Goal: Task Accomplishment & Management: Manage account settings

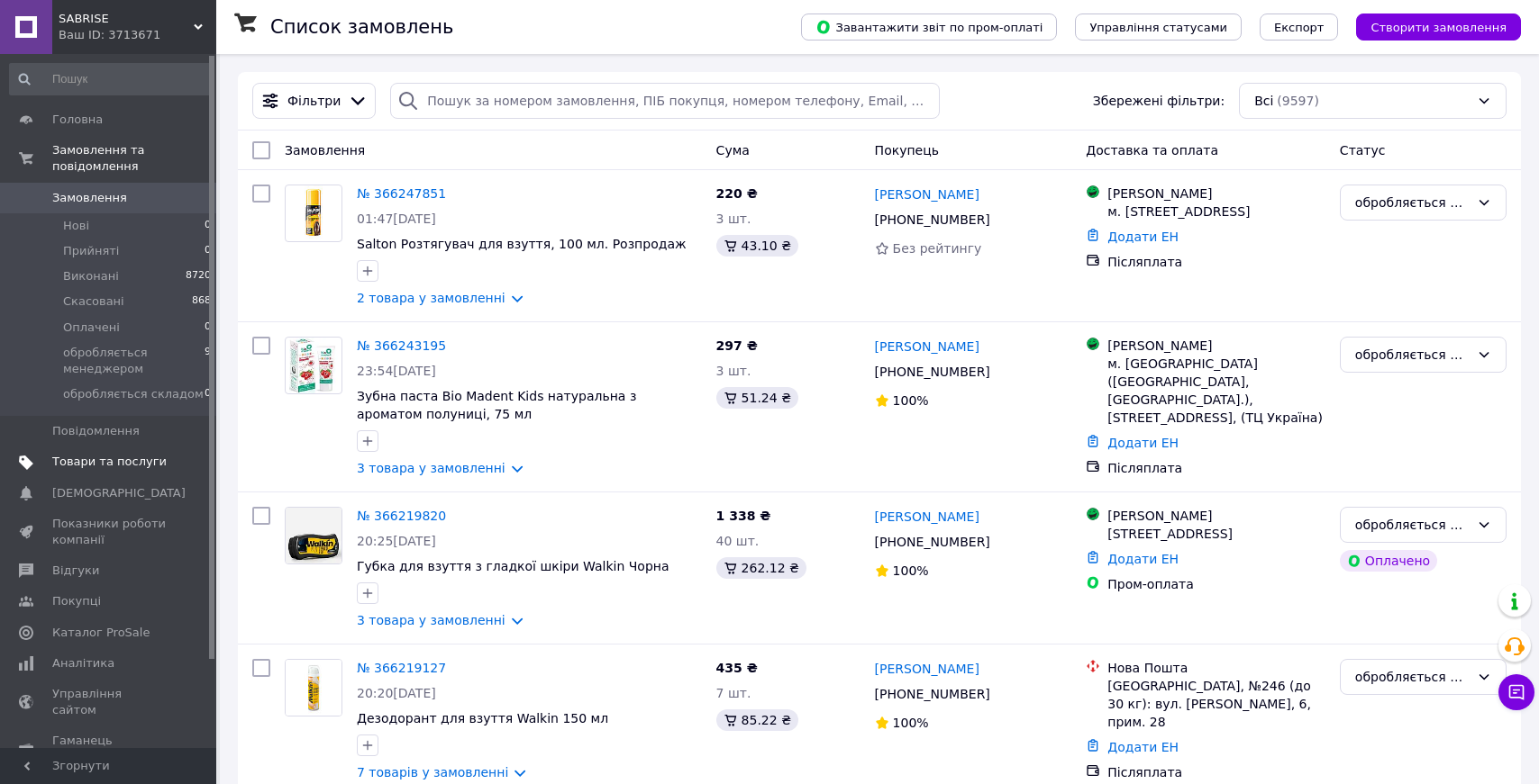
click at [152, 456] on span "Товари та послуги" at bounding box center [109, 461] width 114 height 16
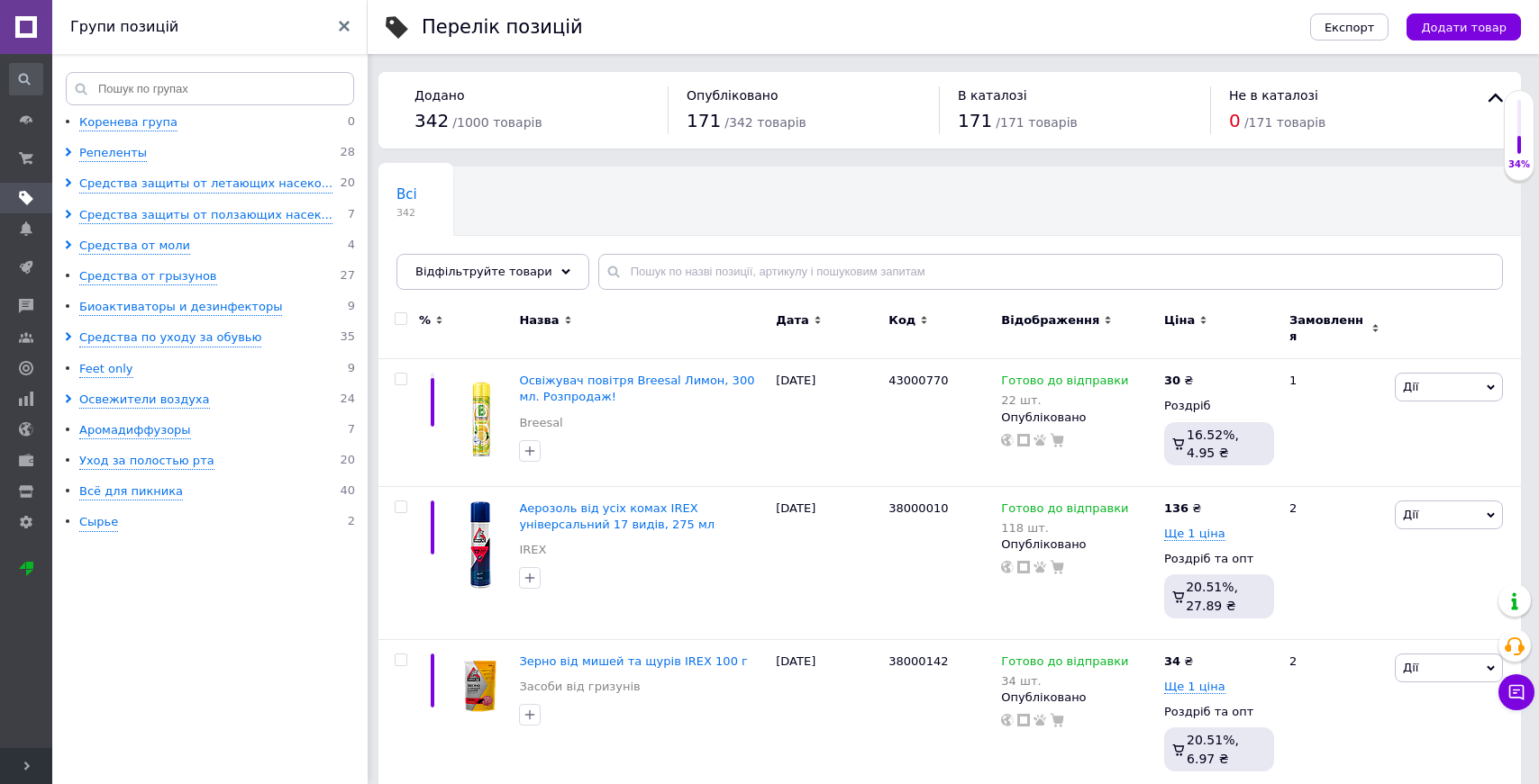
click at [32, 772] on span "Розгорнути" at bounding box center [26, 767] width 53 height 36
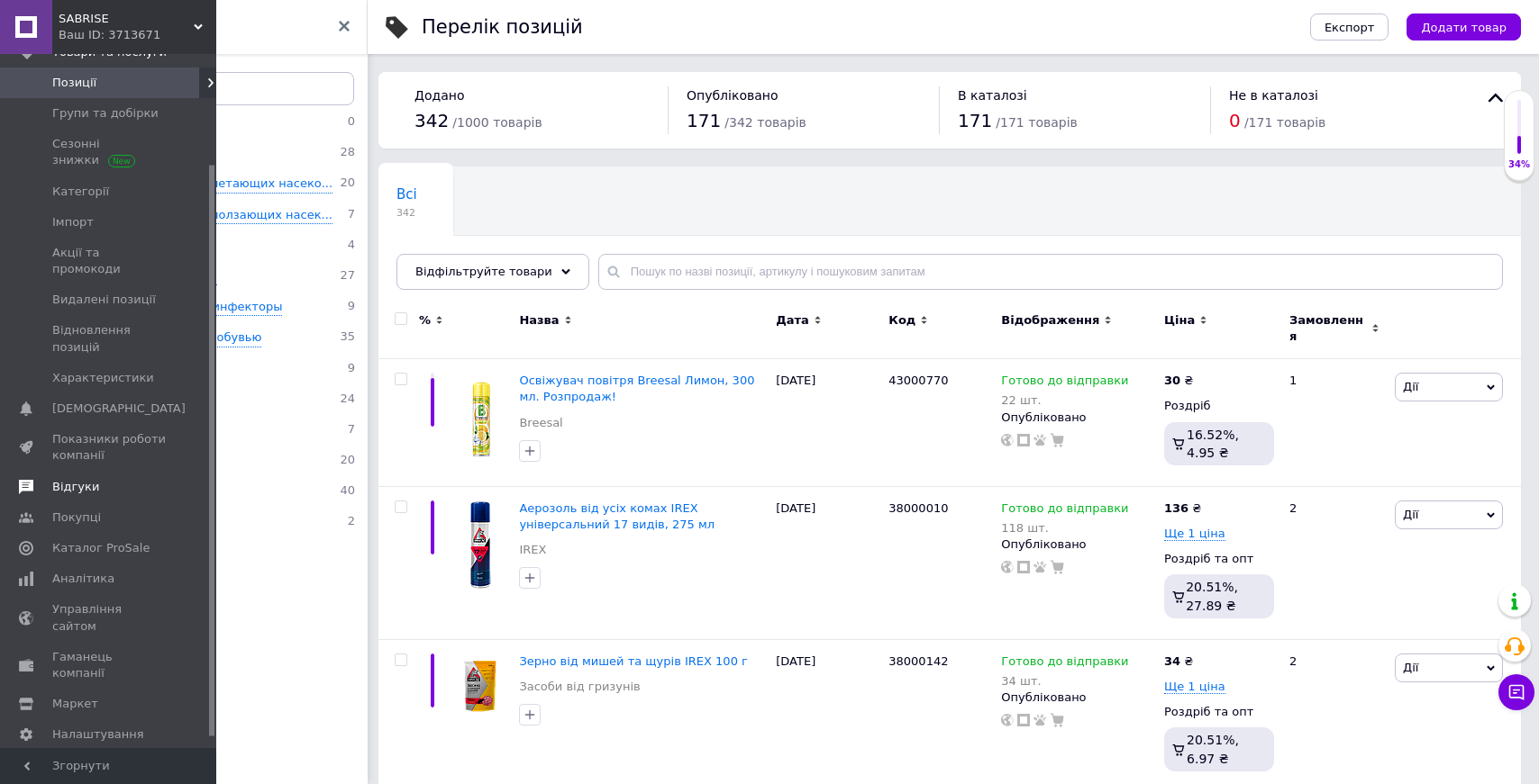
scroll to position [146, 0]
click at [102, 571] on span "Аналітика" at bounding box center [83, 578] width 62 height 16
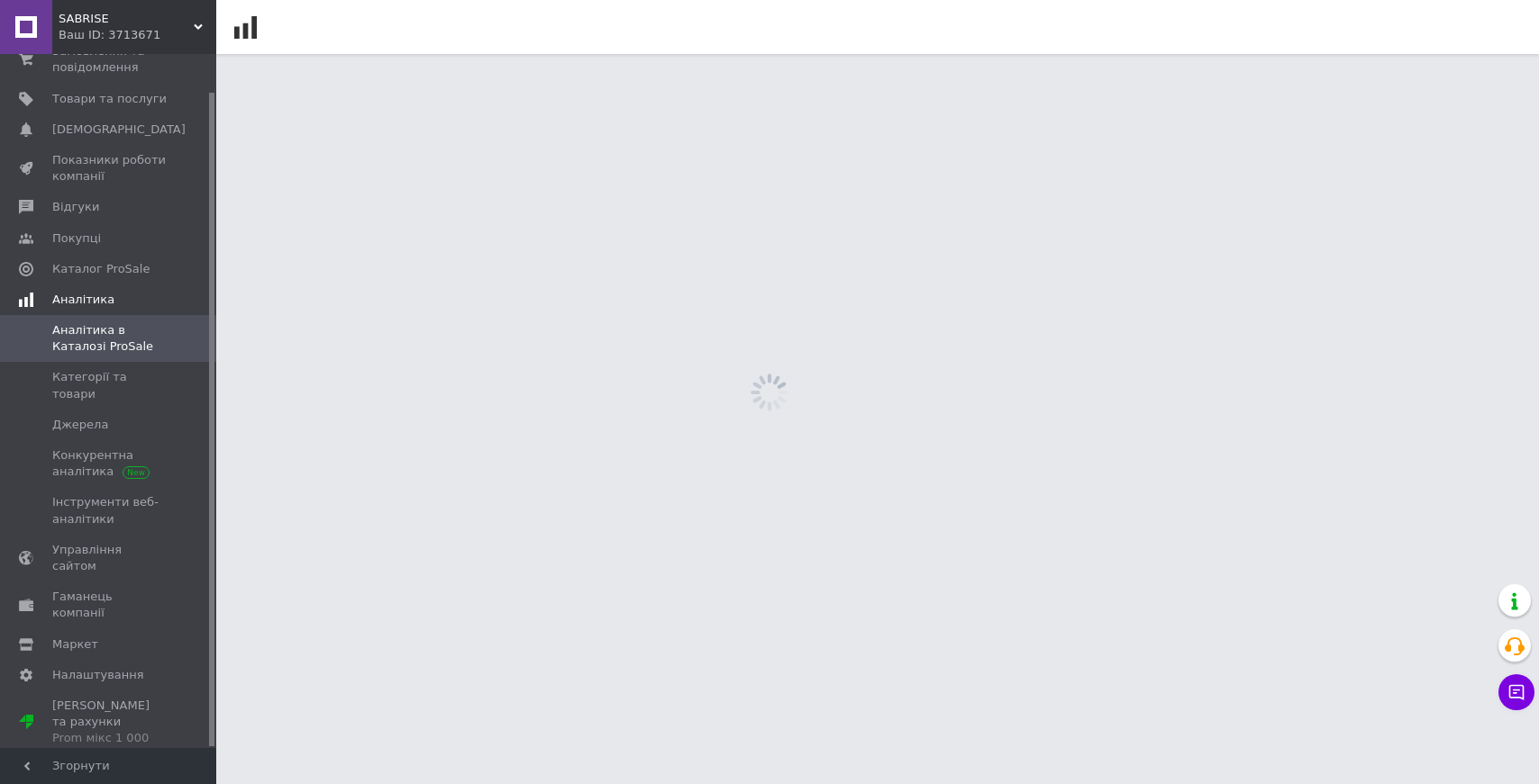
scroll to position [39, 0]
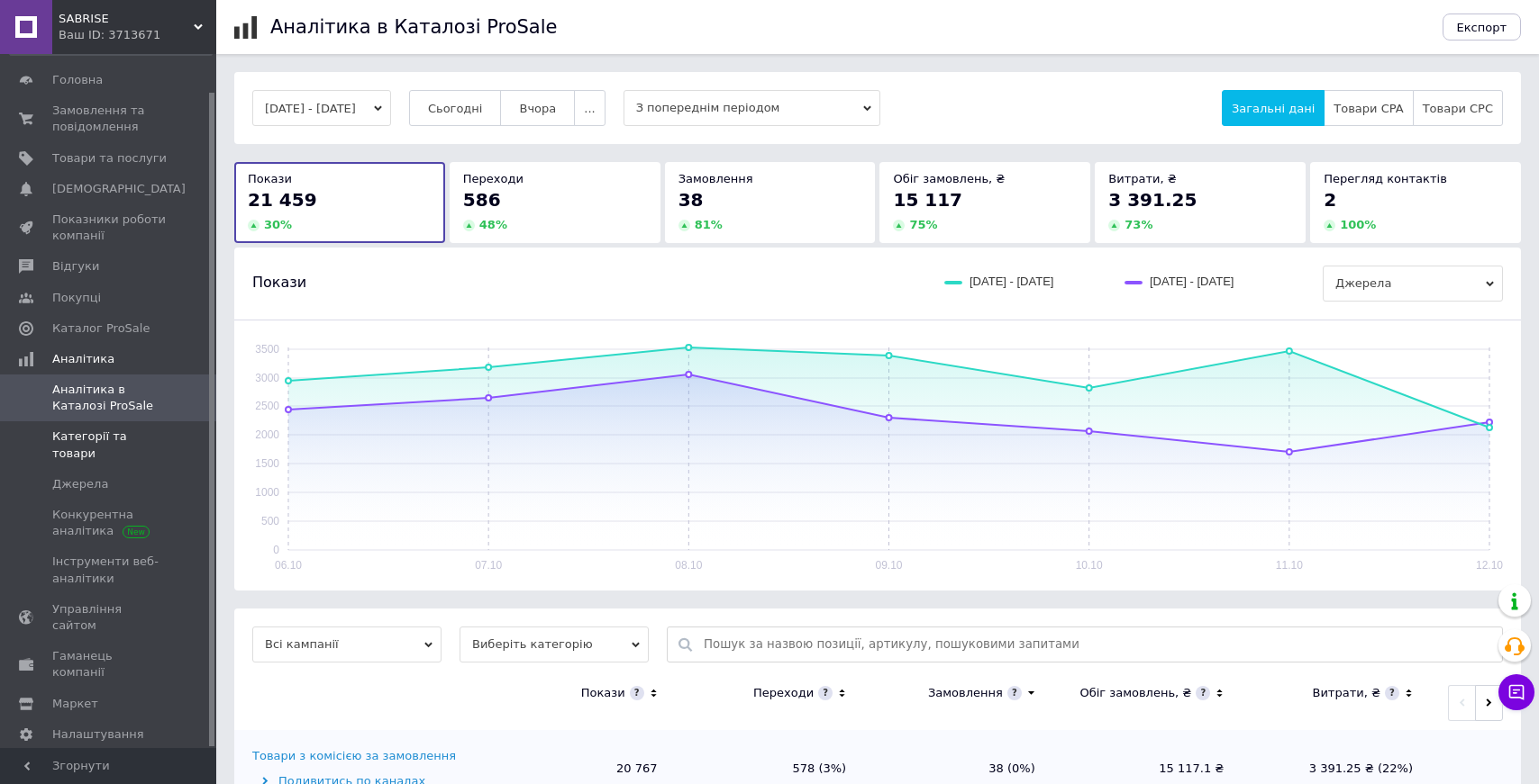
click at [139, 443] on span "Категорії та товари" at bounding box center [109, 445] width 114 height 33
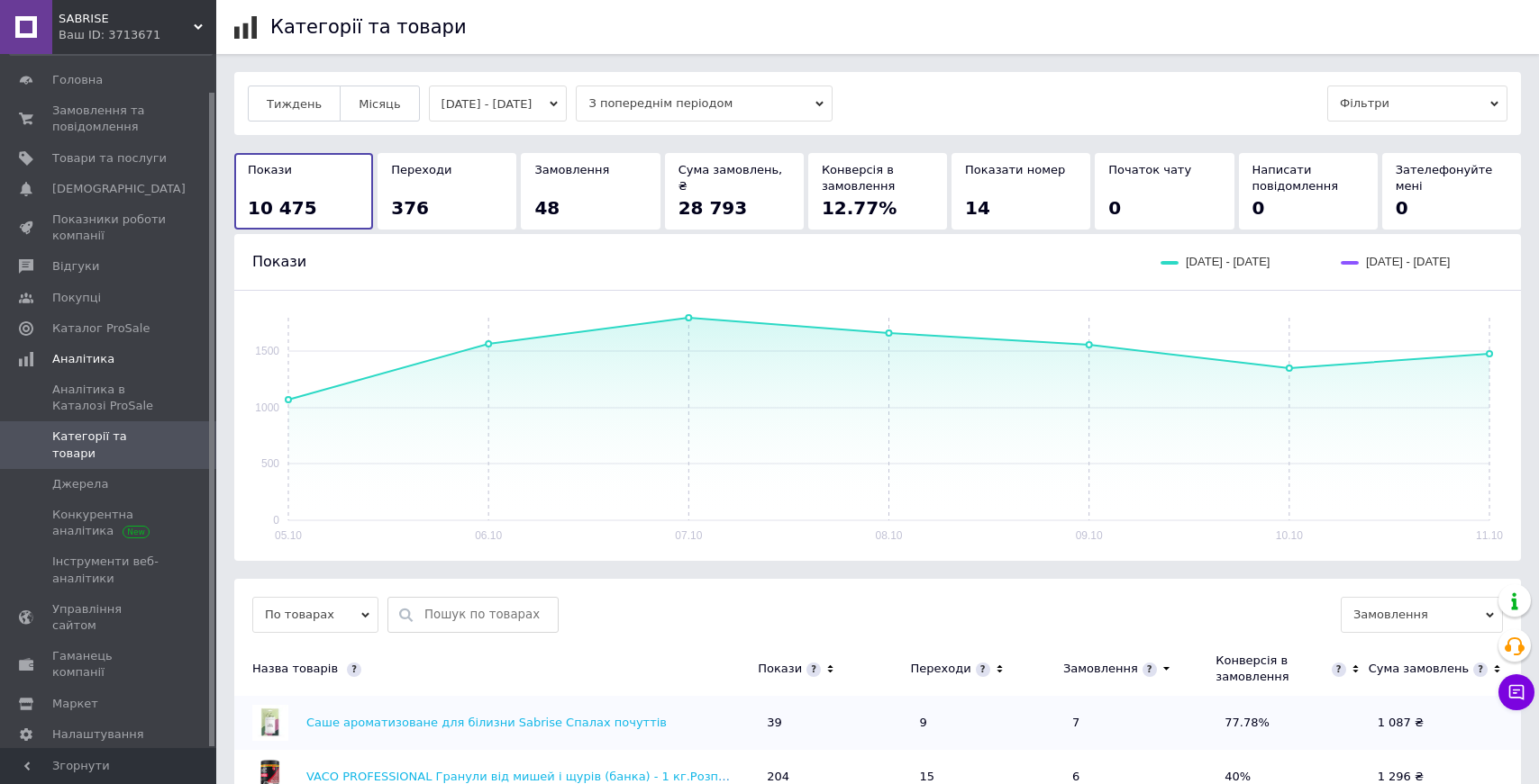
click at [832, 104] on span "З попереднім періодом" at bounding box center [704, 103] width 257 height 36
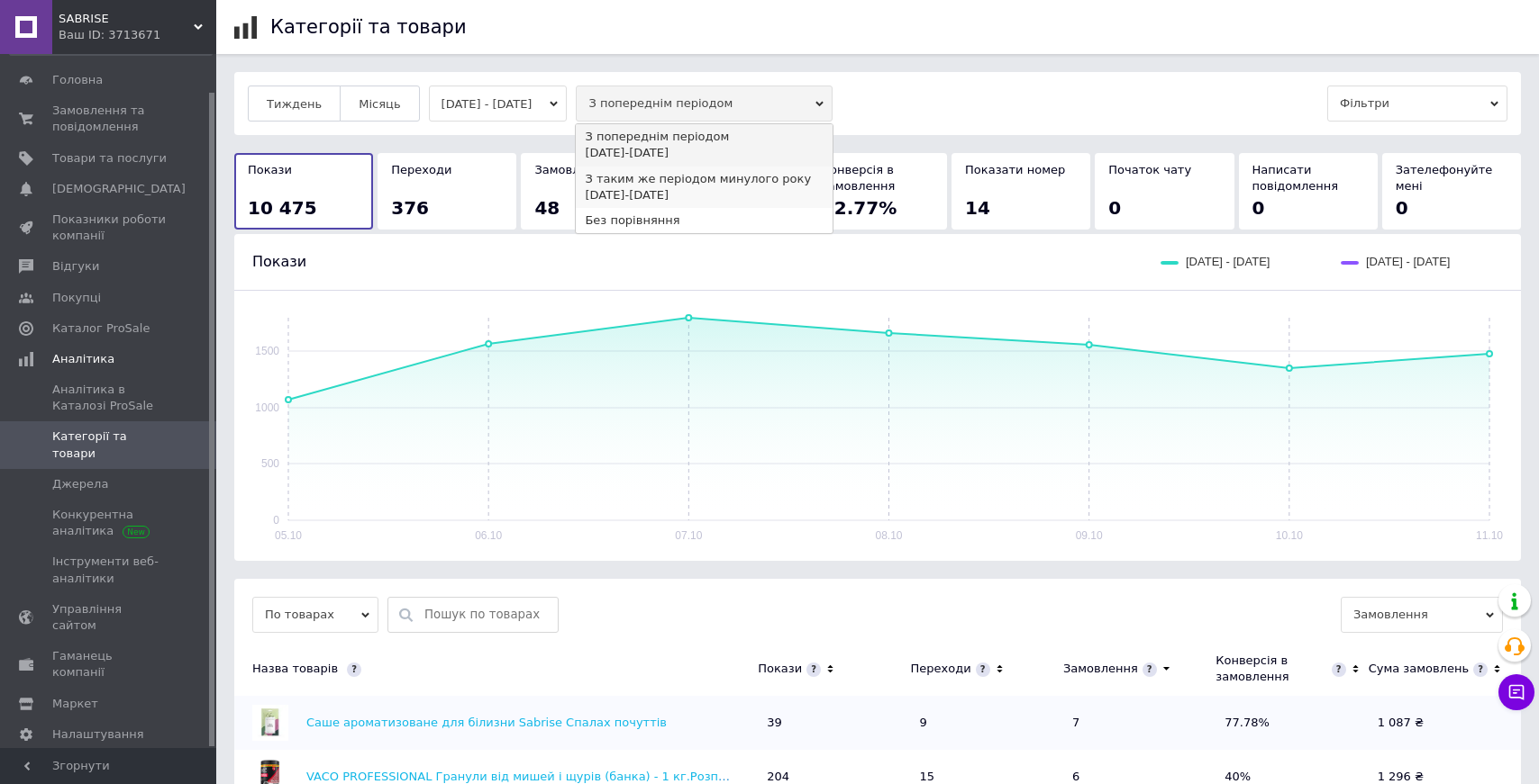
click at [795, 186] on div "З таким же періодом минулого року" at bounding box center [704, 179] width 238 height 16
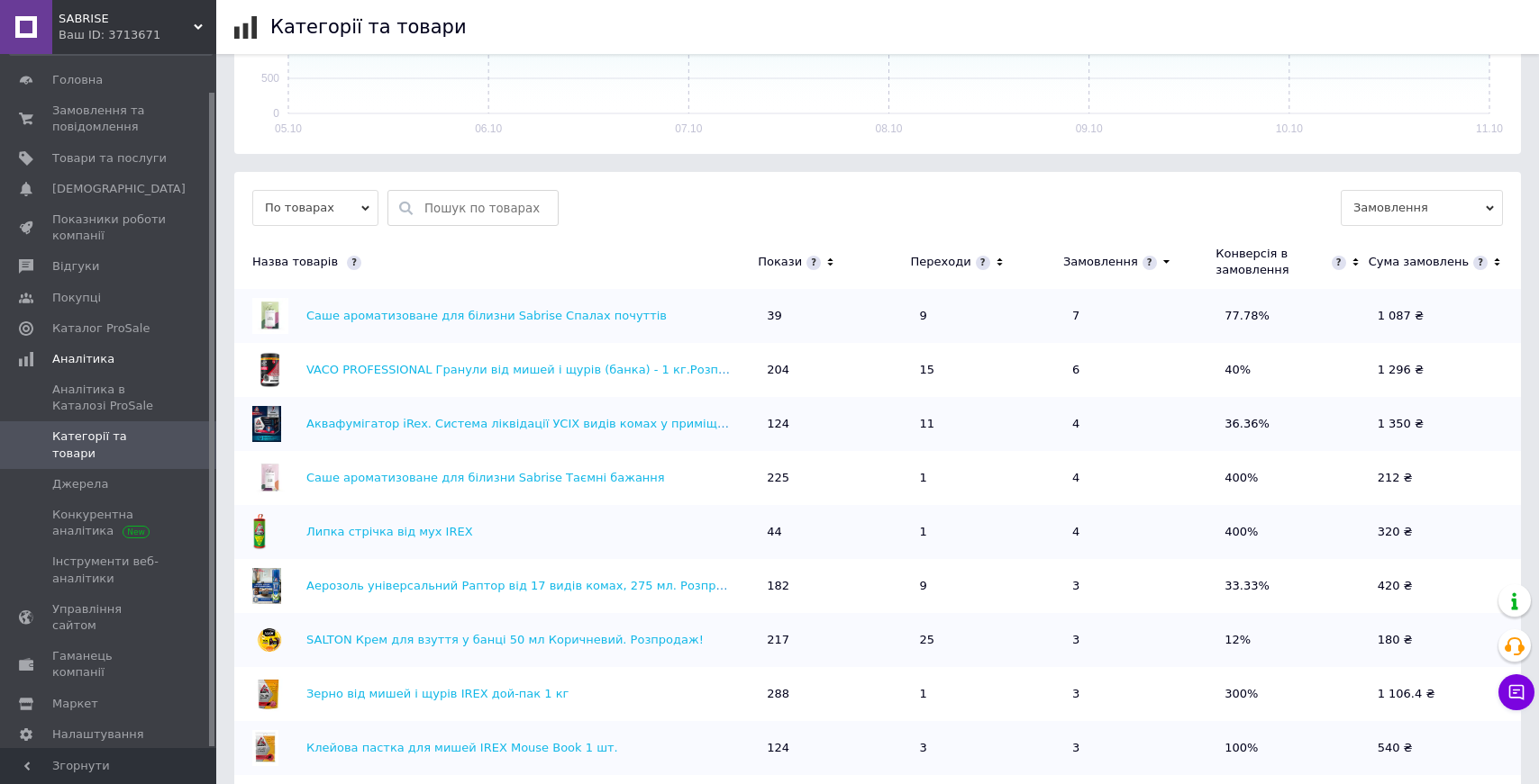
scroll to position [442, 0]
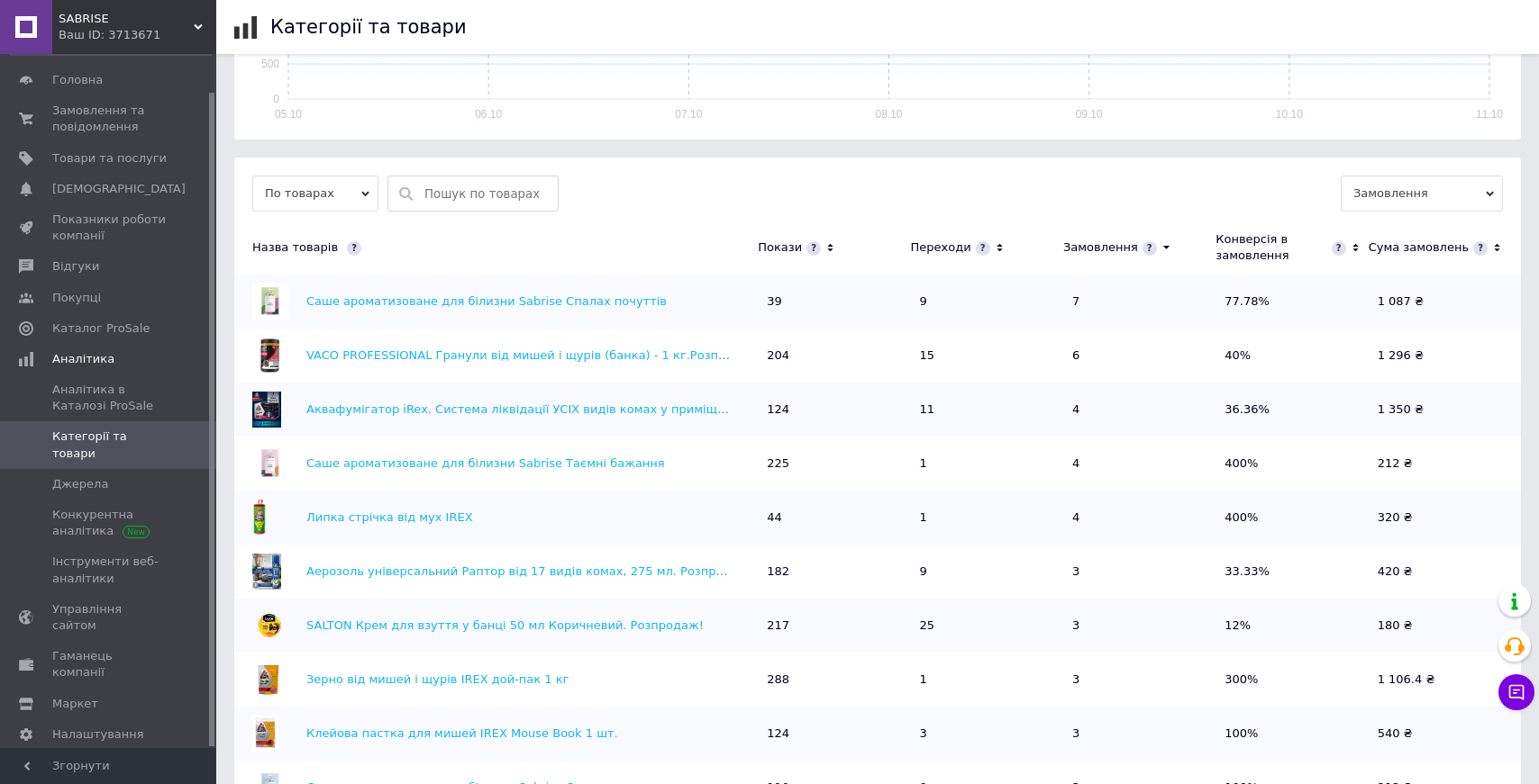
click at [828, 250] on icon at bounding box center [830, 248] width 6 height 8
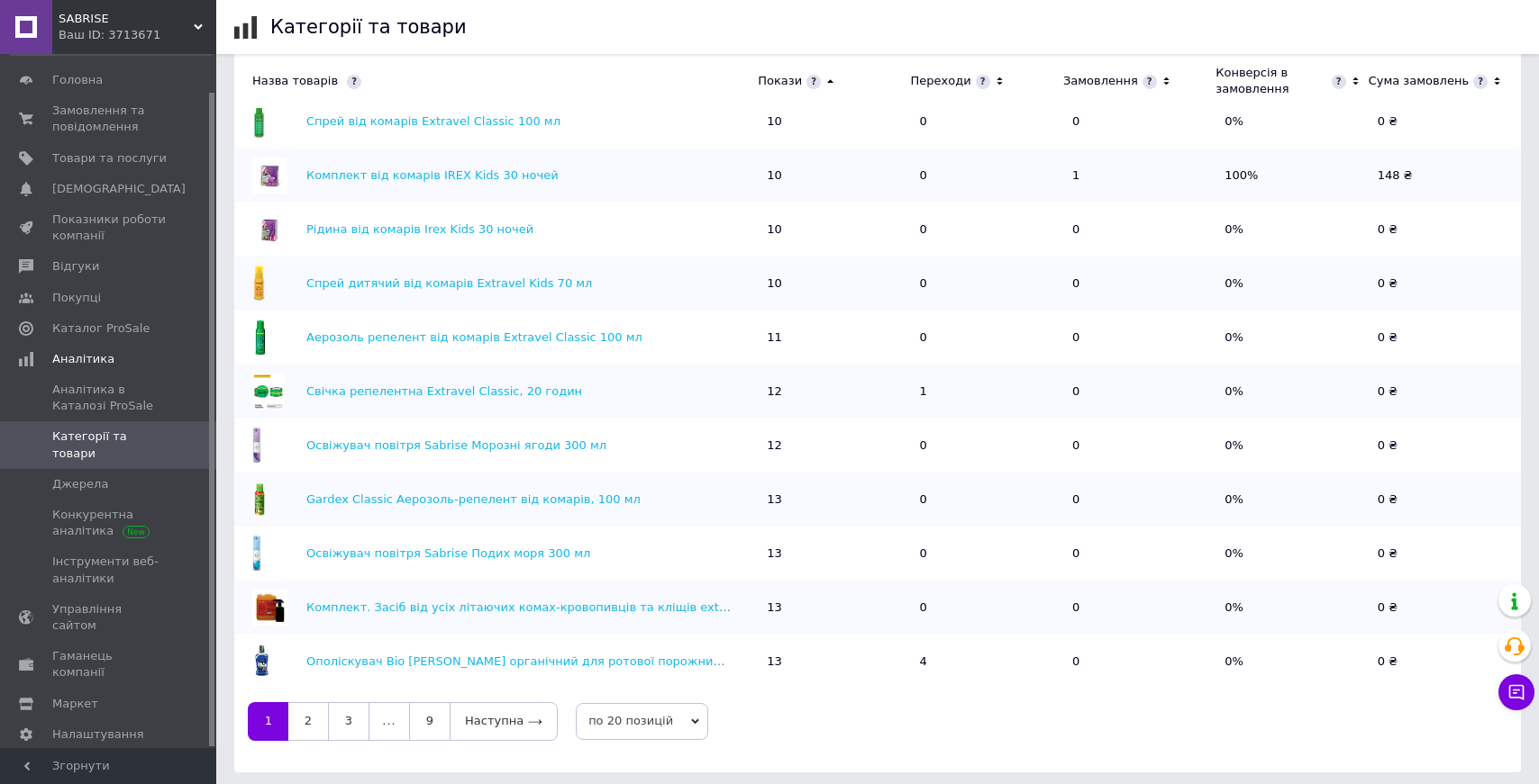
scroll to position [647, 0]
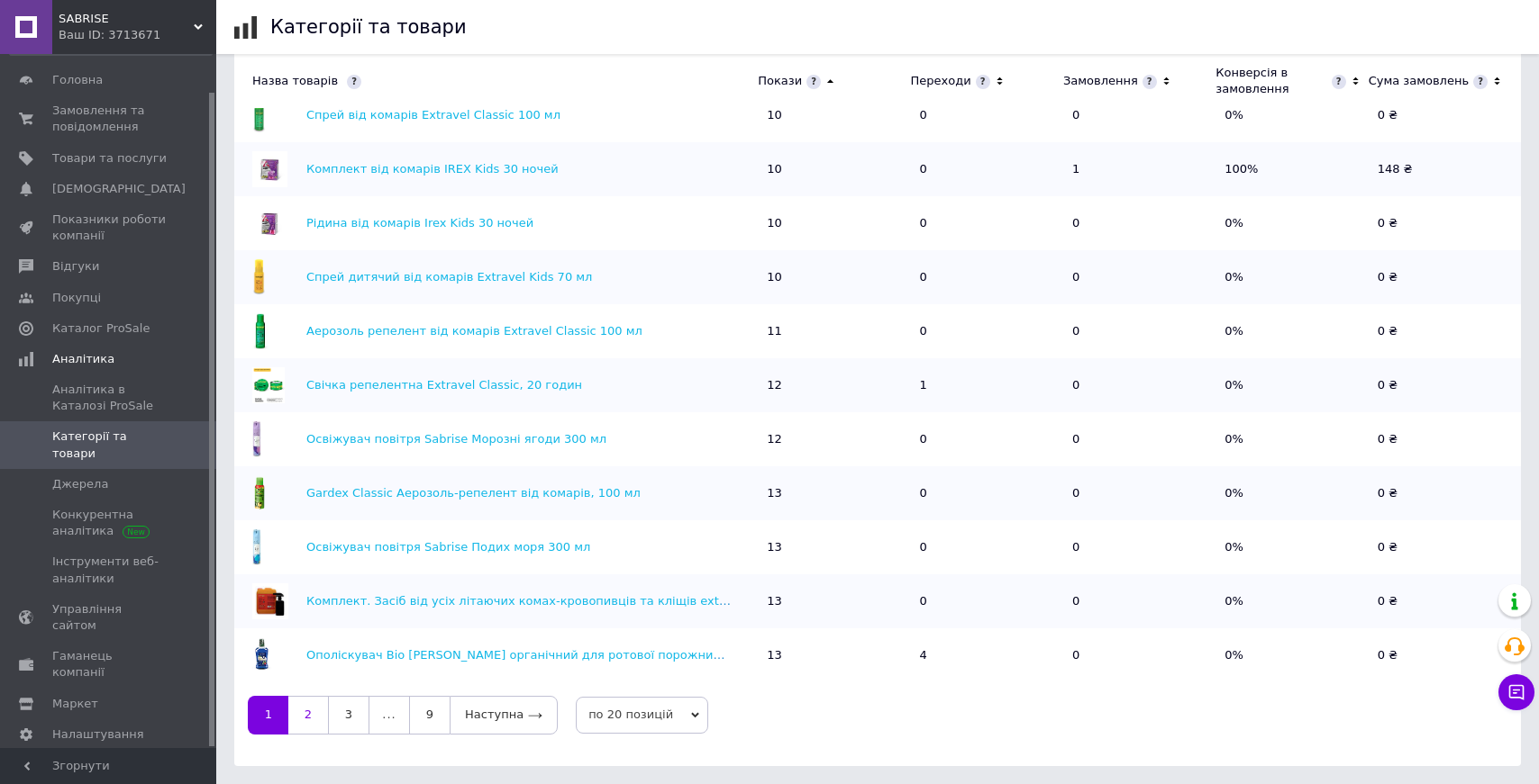
click at [311, 715] on link "2" at bounding box center [307, 715] width 39 height 38
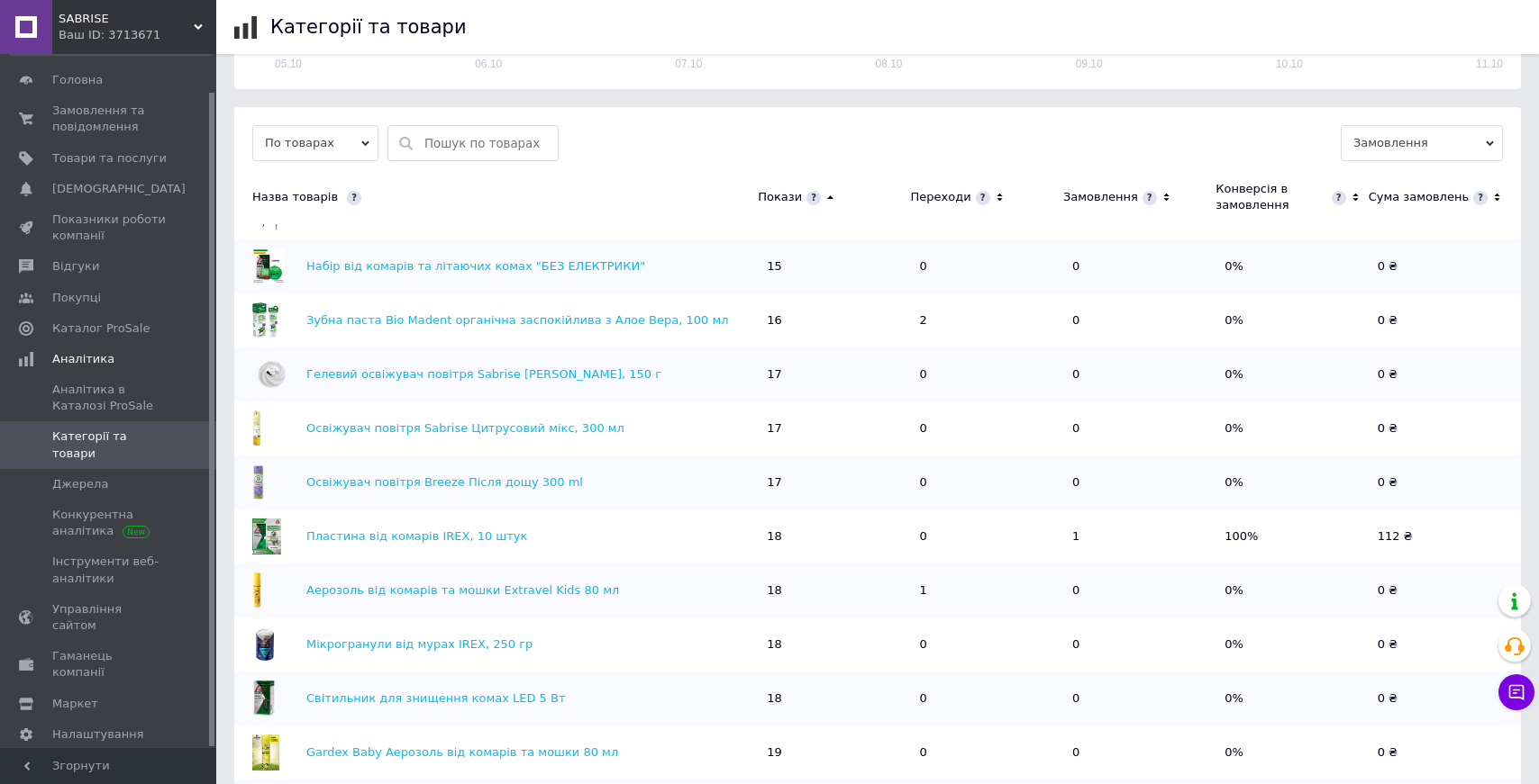
scroll to position [197, 0]
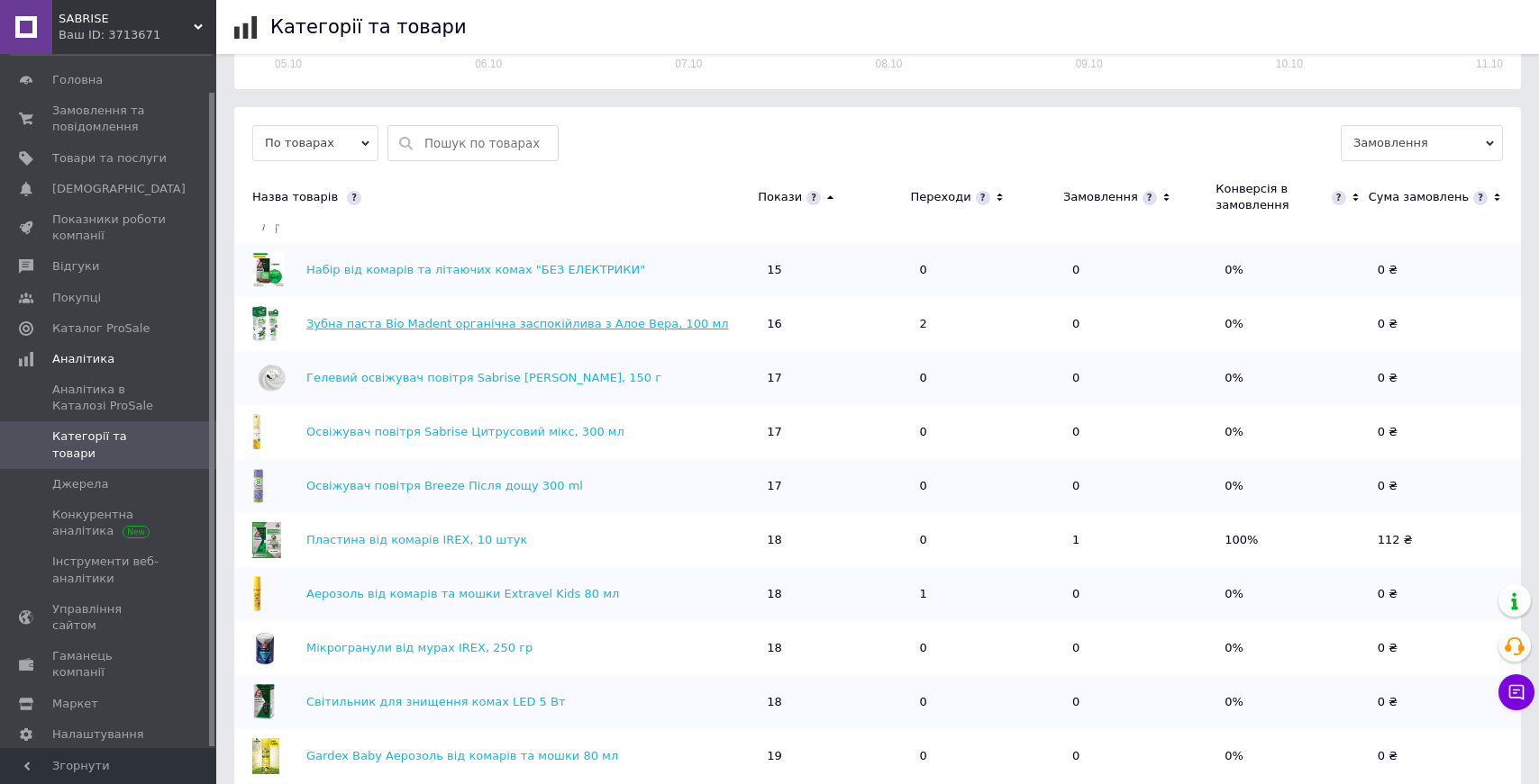
click at [579, 323] on link "Зубна паста Bio Madent органічна заспокійлива з Алое Вера, 100 мл" at bounding box center [517, 324] width 422 height 13
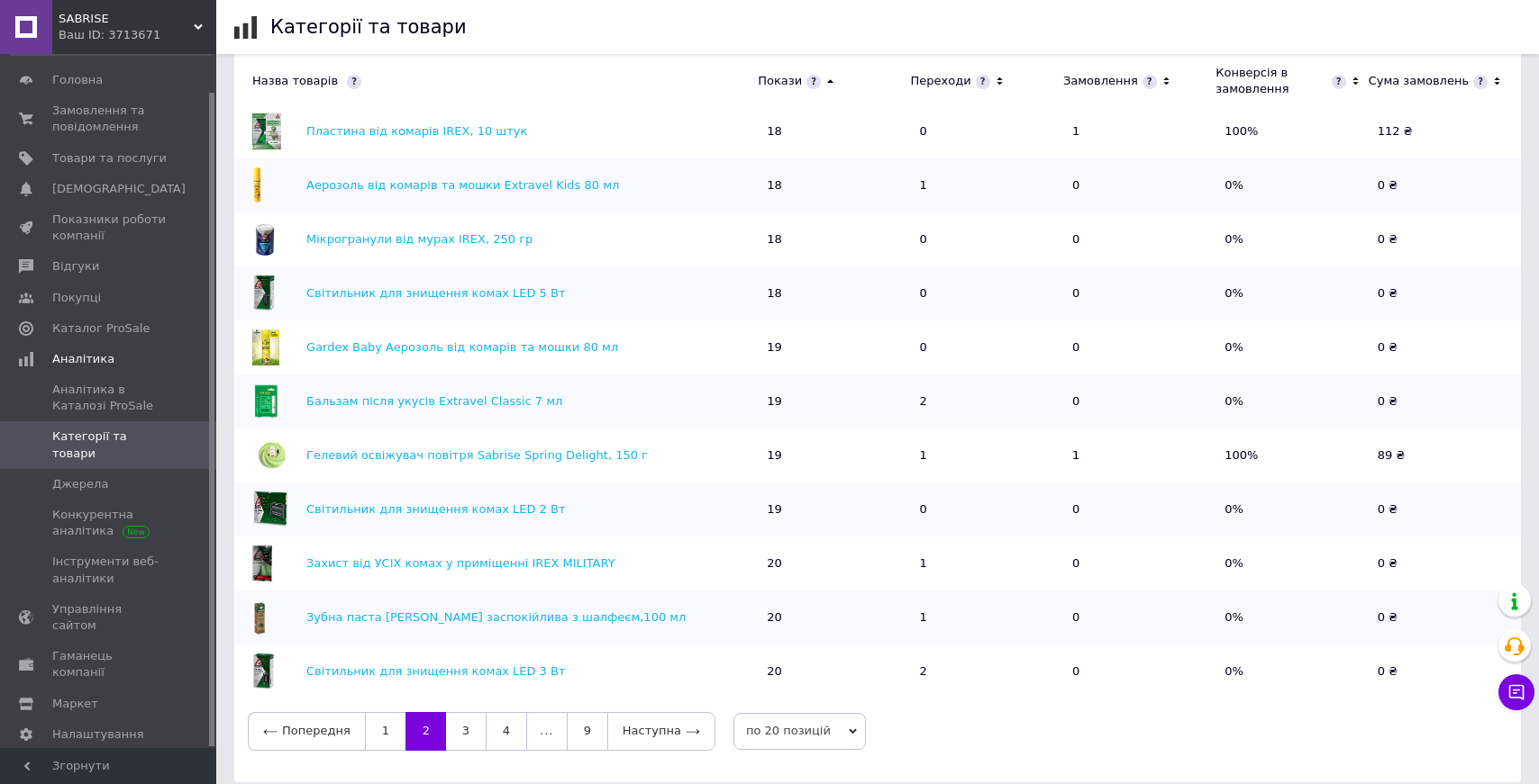
scroll to position [647, 0]
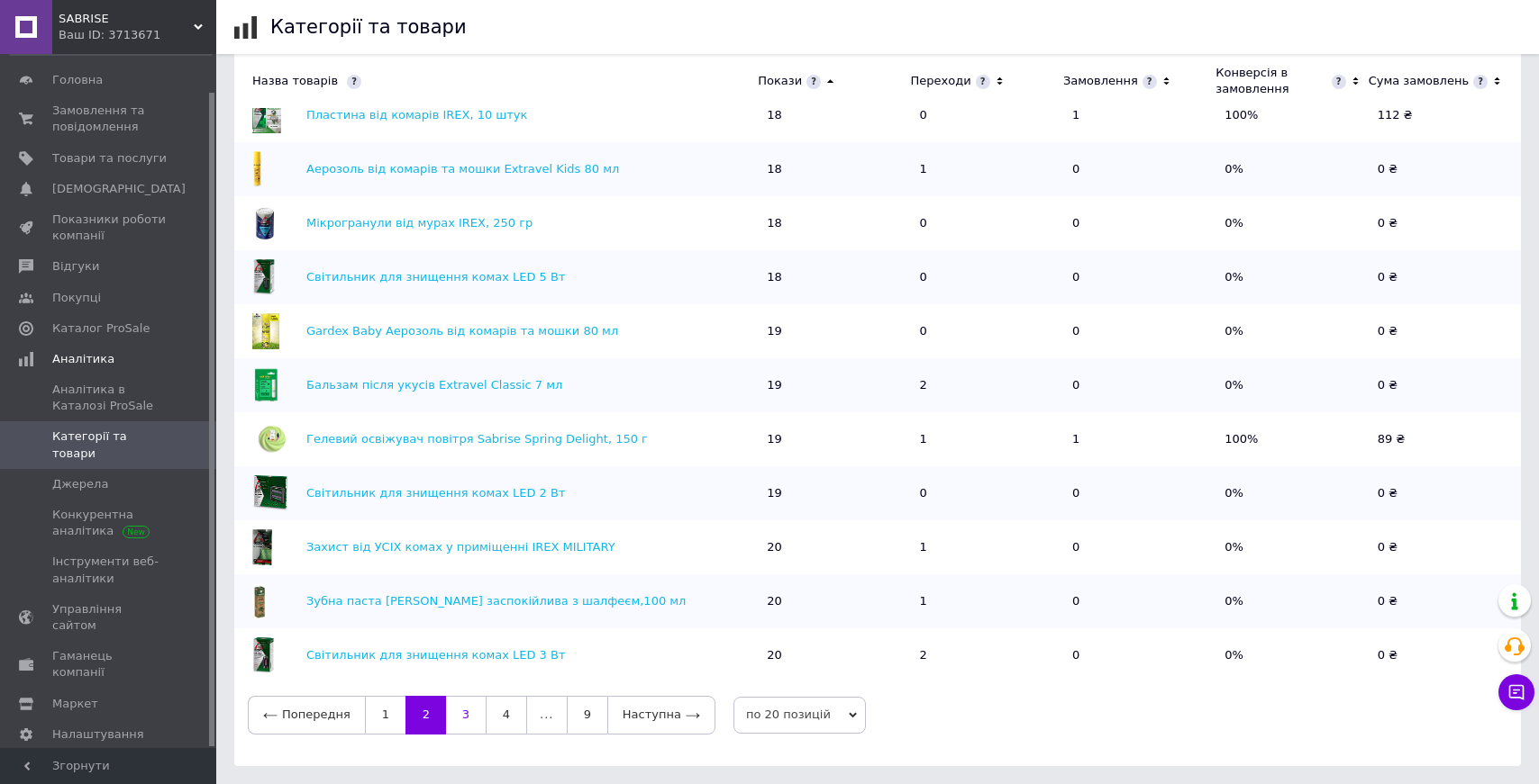
click at [464, 719] on link "3" at bounding box center [465, 715] width 39 height 38
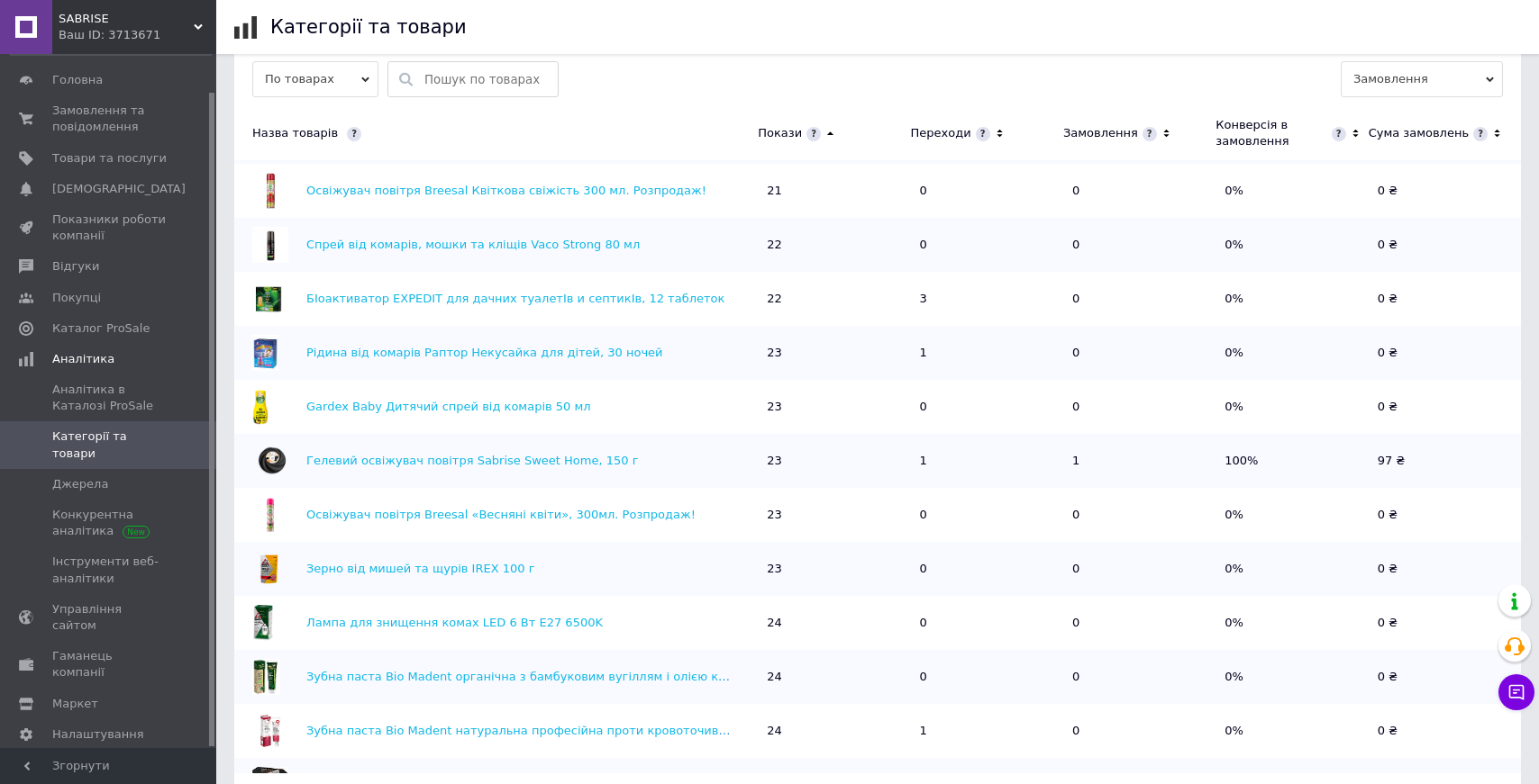
scroll to position [53, 0]
click at [527, 297] on link "БІоактиватор EXPEDIT для дачних туалетІв и септикІв, 12 таблеток" at bounding box center [515, 297] width 418 height 13
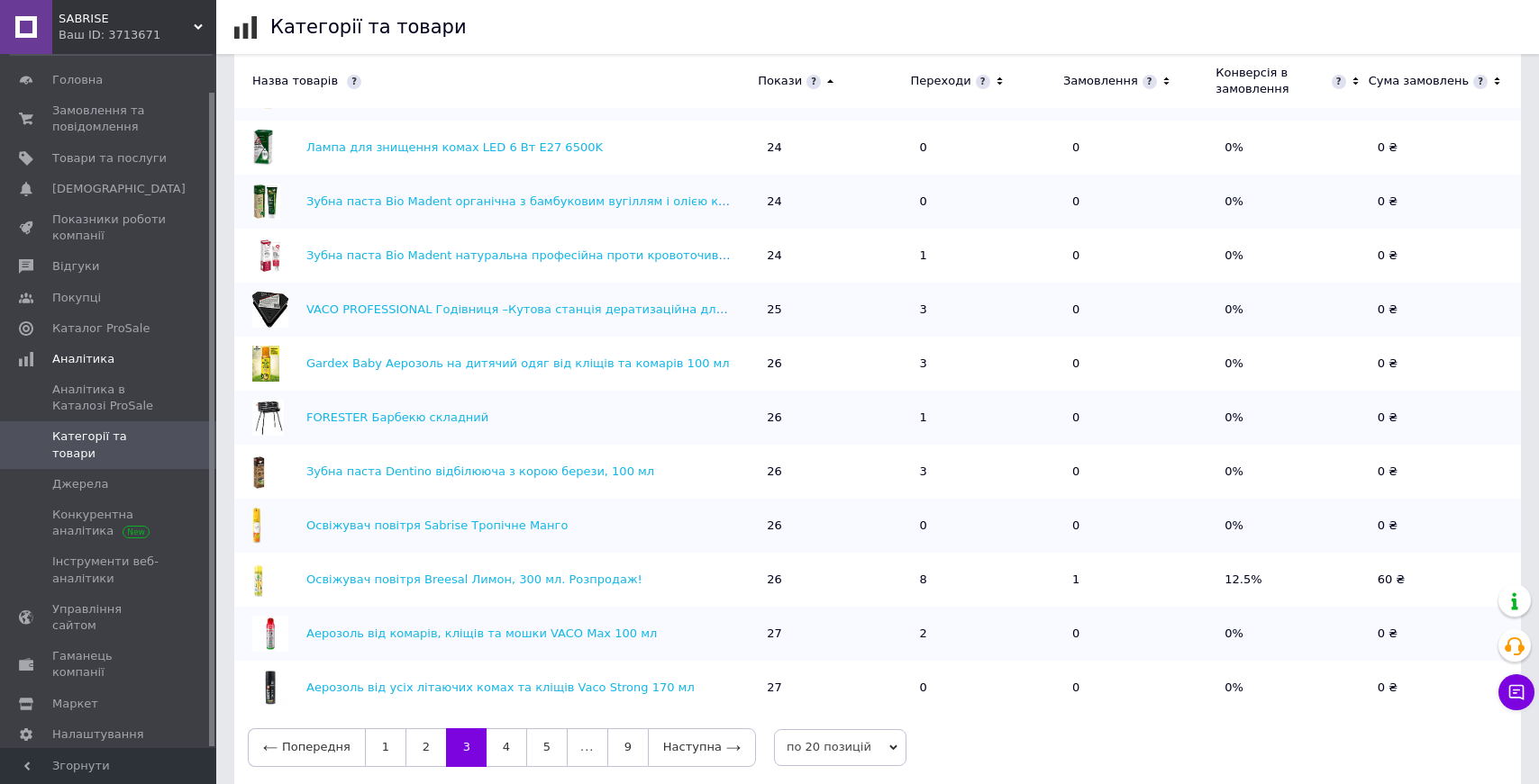
scroll to position [647, 0]
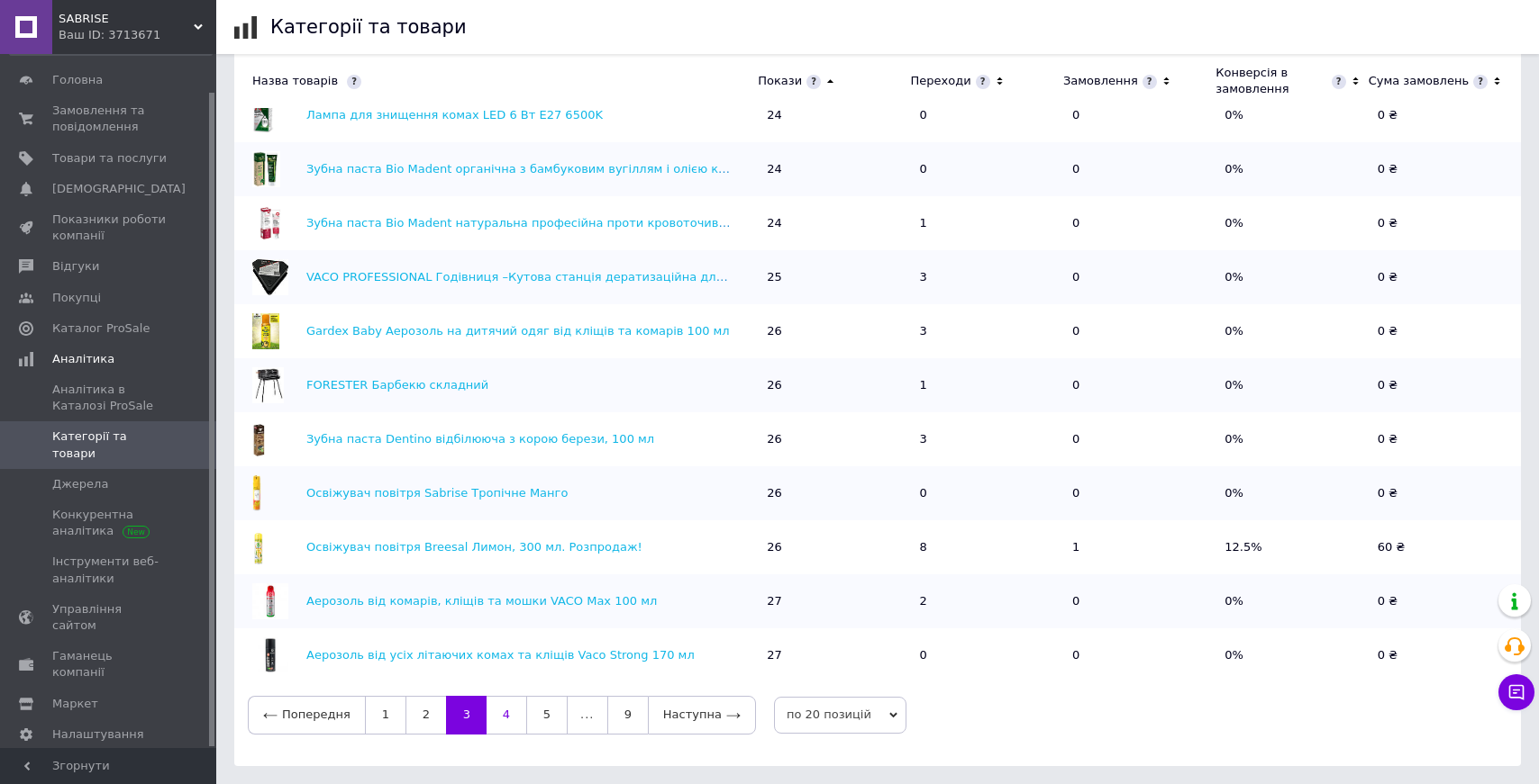
click at [494, 720] on link "4" at bounding box center [506, 715] width 39 height 38
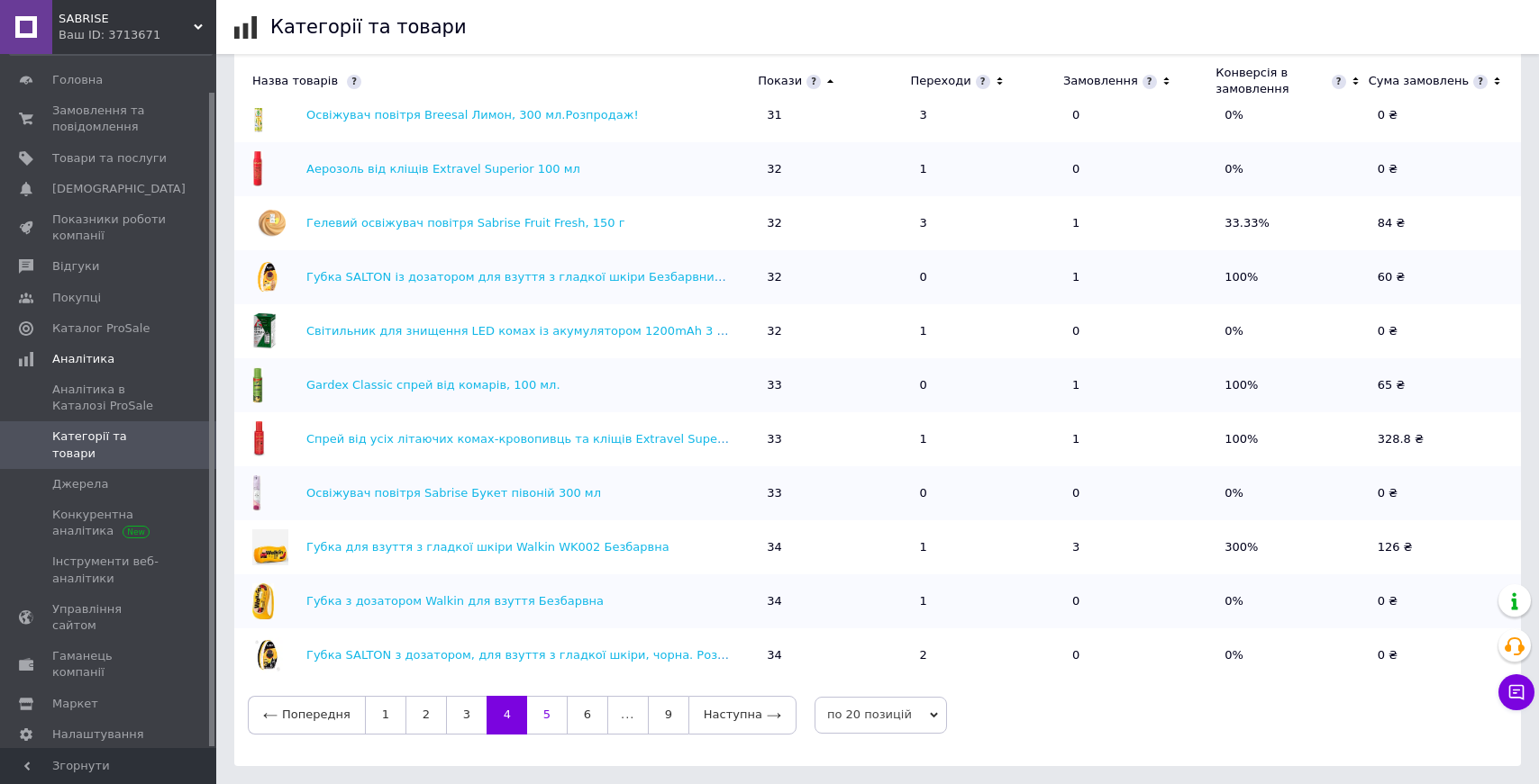
click at [545, 713] on link "5" at bounding box center [546, 715] width 39 height 38
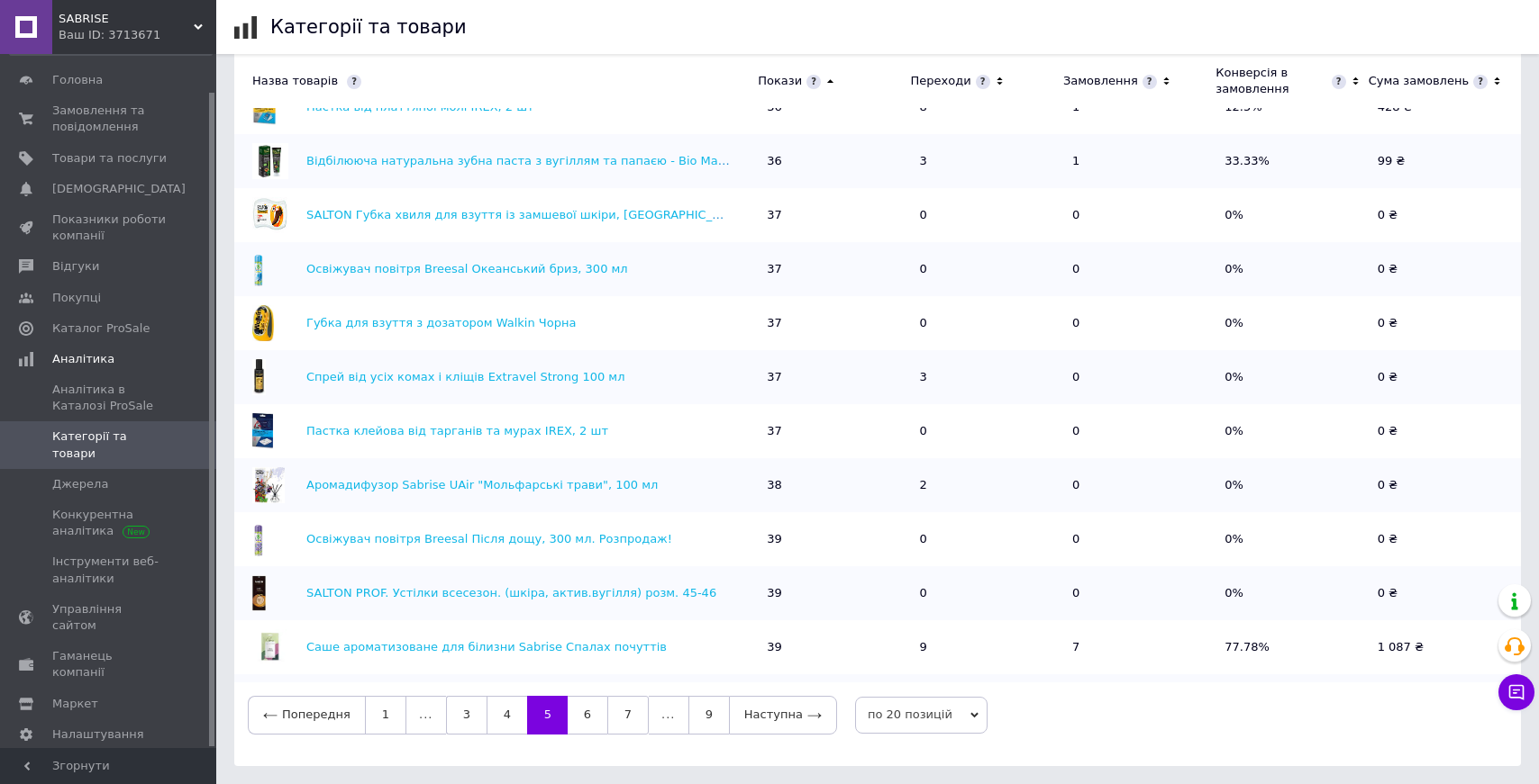
scroll to position [467, 0]
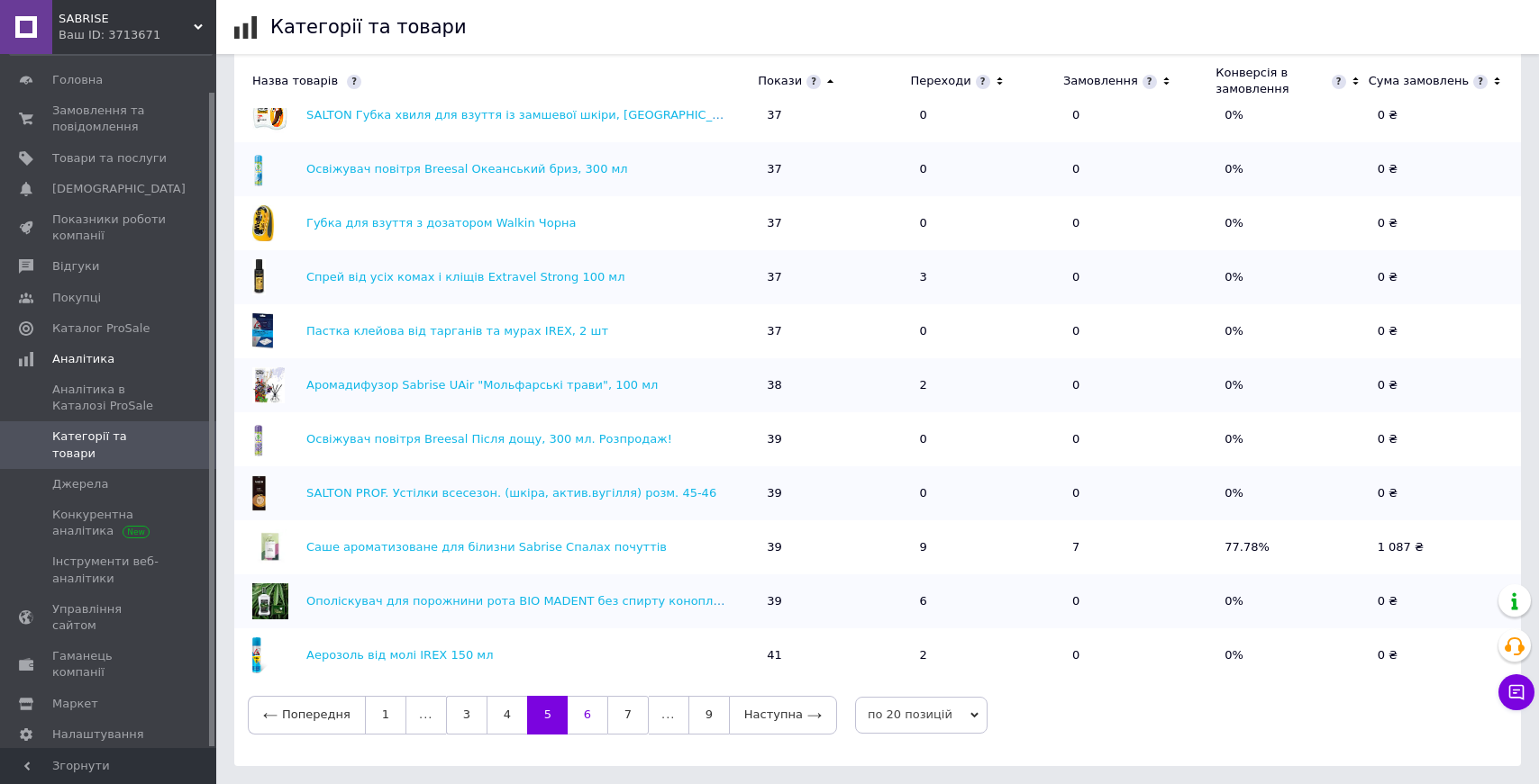
click at [580, 718] on link "6" at bounding box center [587, 715] width 39 height 38
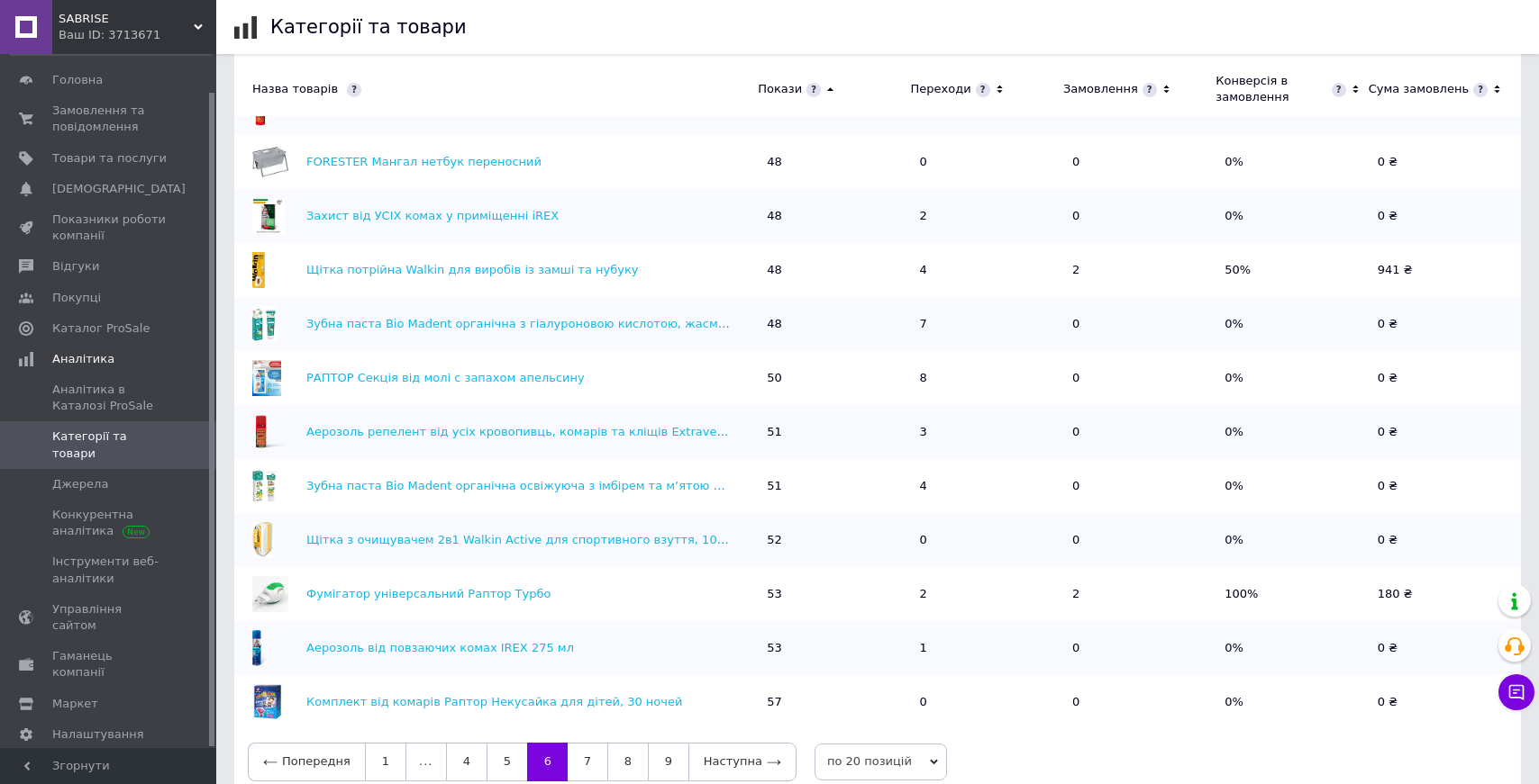
scroll to position [647, 0]
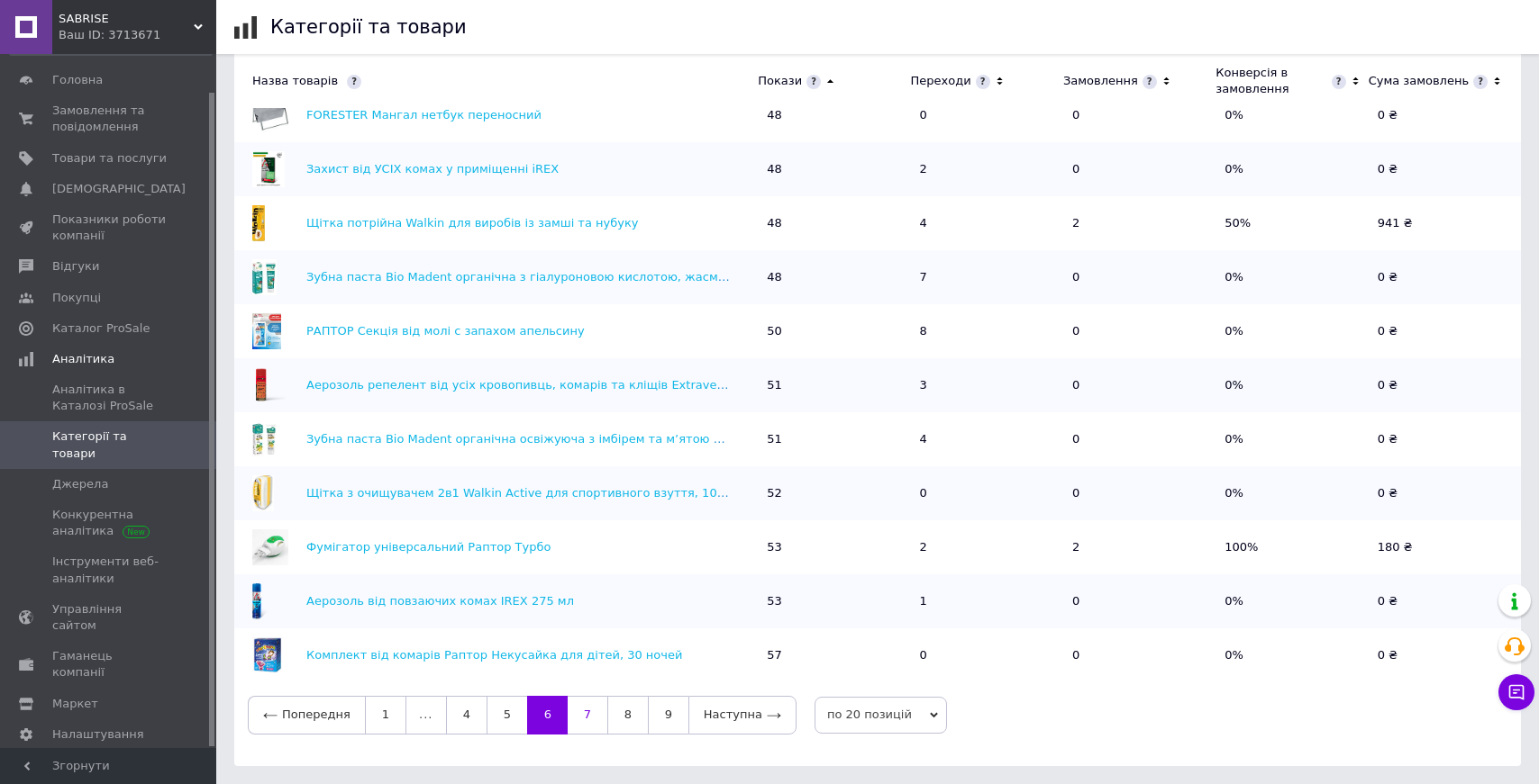
click at [585, 717] on link "7" at bounding box center [587, 715] width 39 height 38
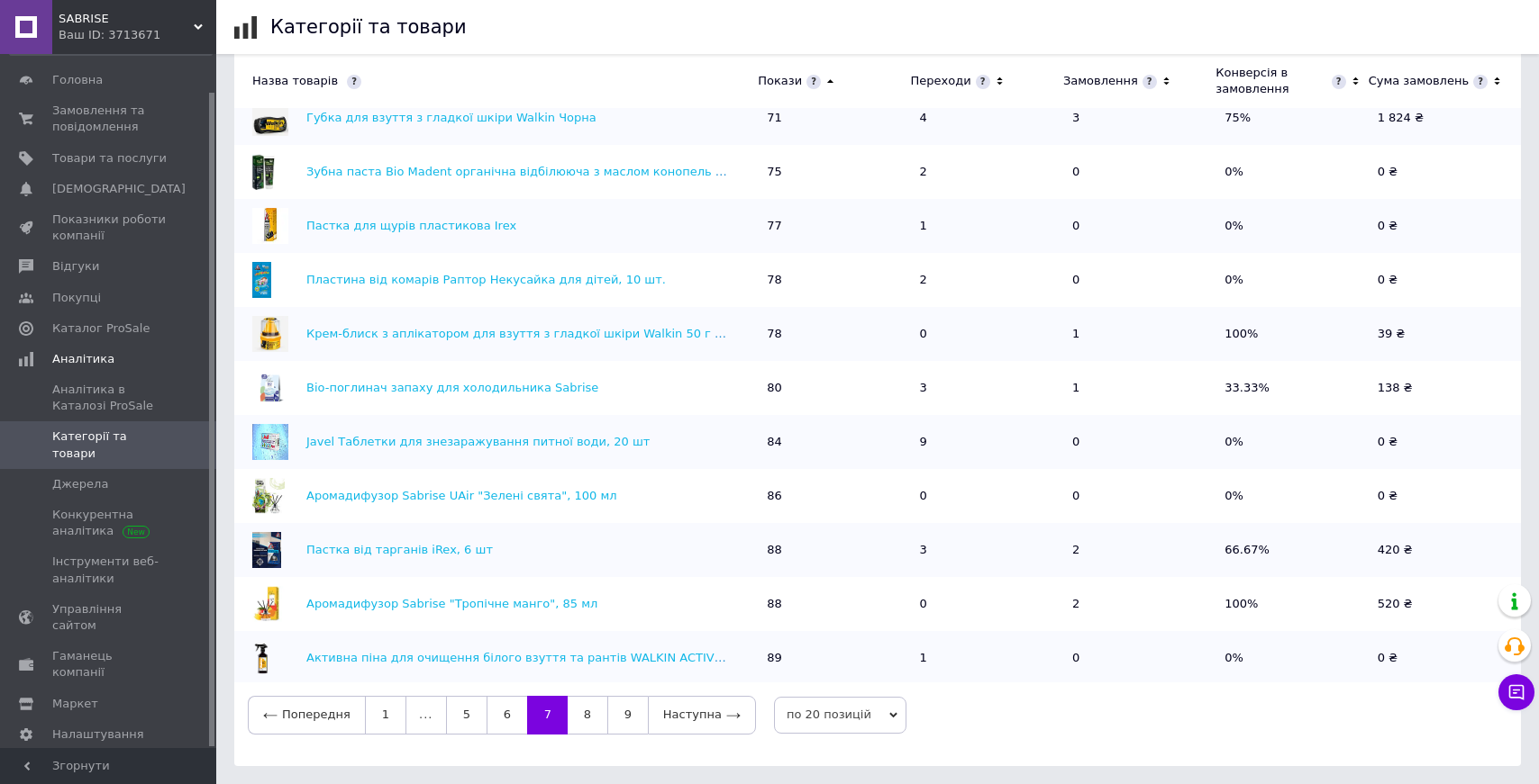
scroll to position [467, 0]
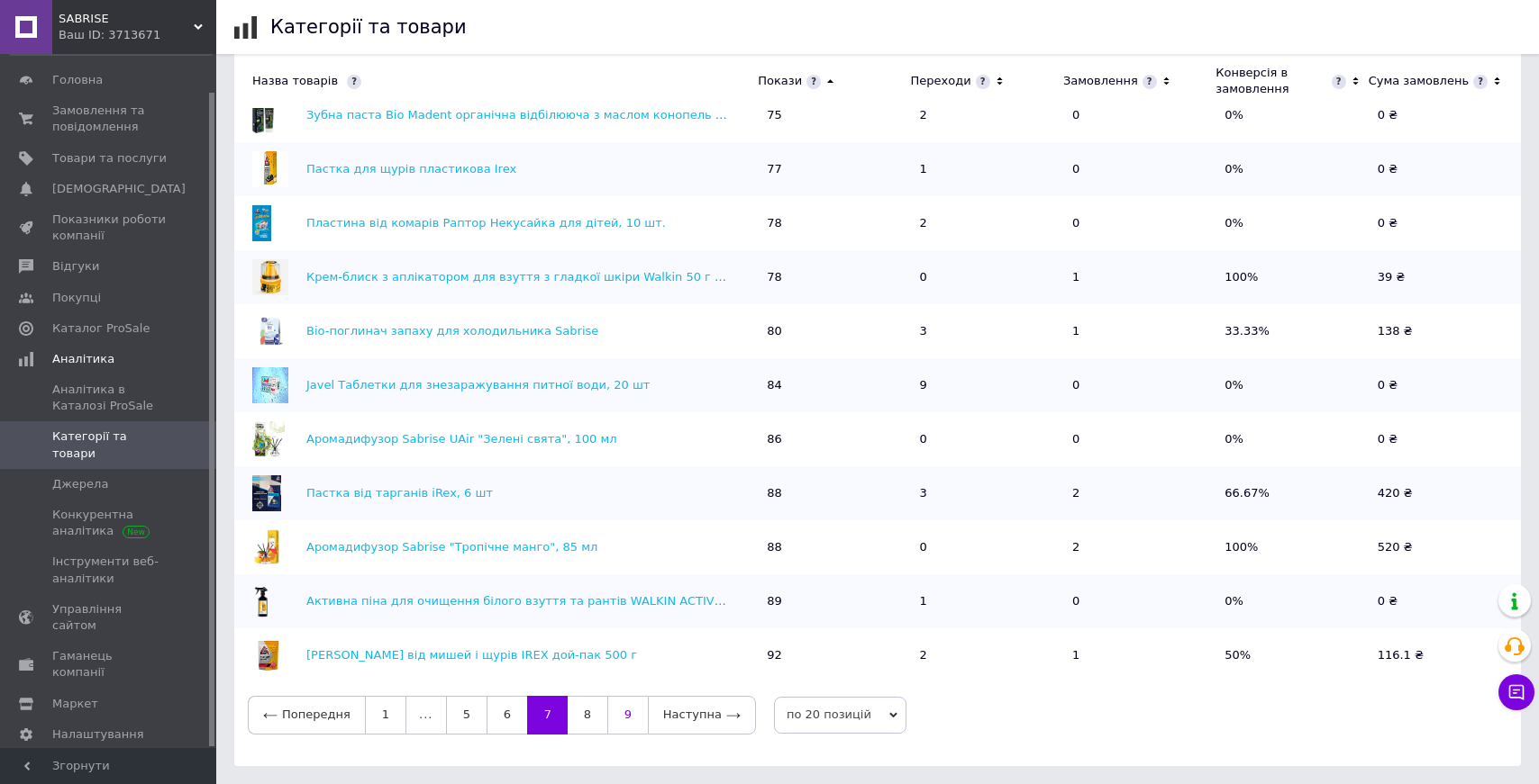
click at [621, 720] on link "9" at bounding box center [627, 715] width 40 height 38
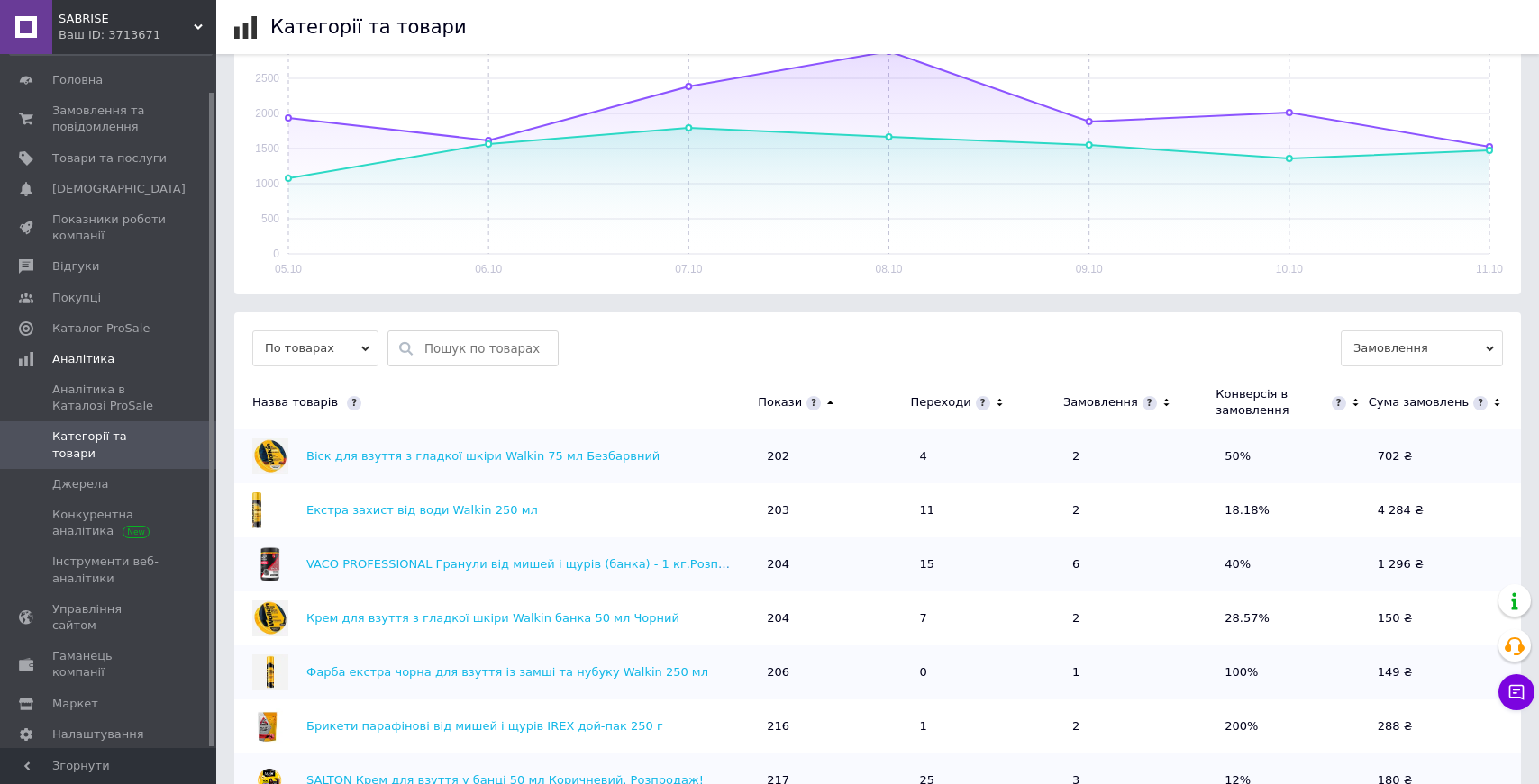
scroll to position [647, 0]
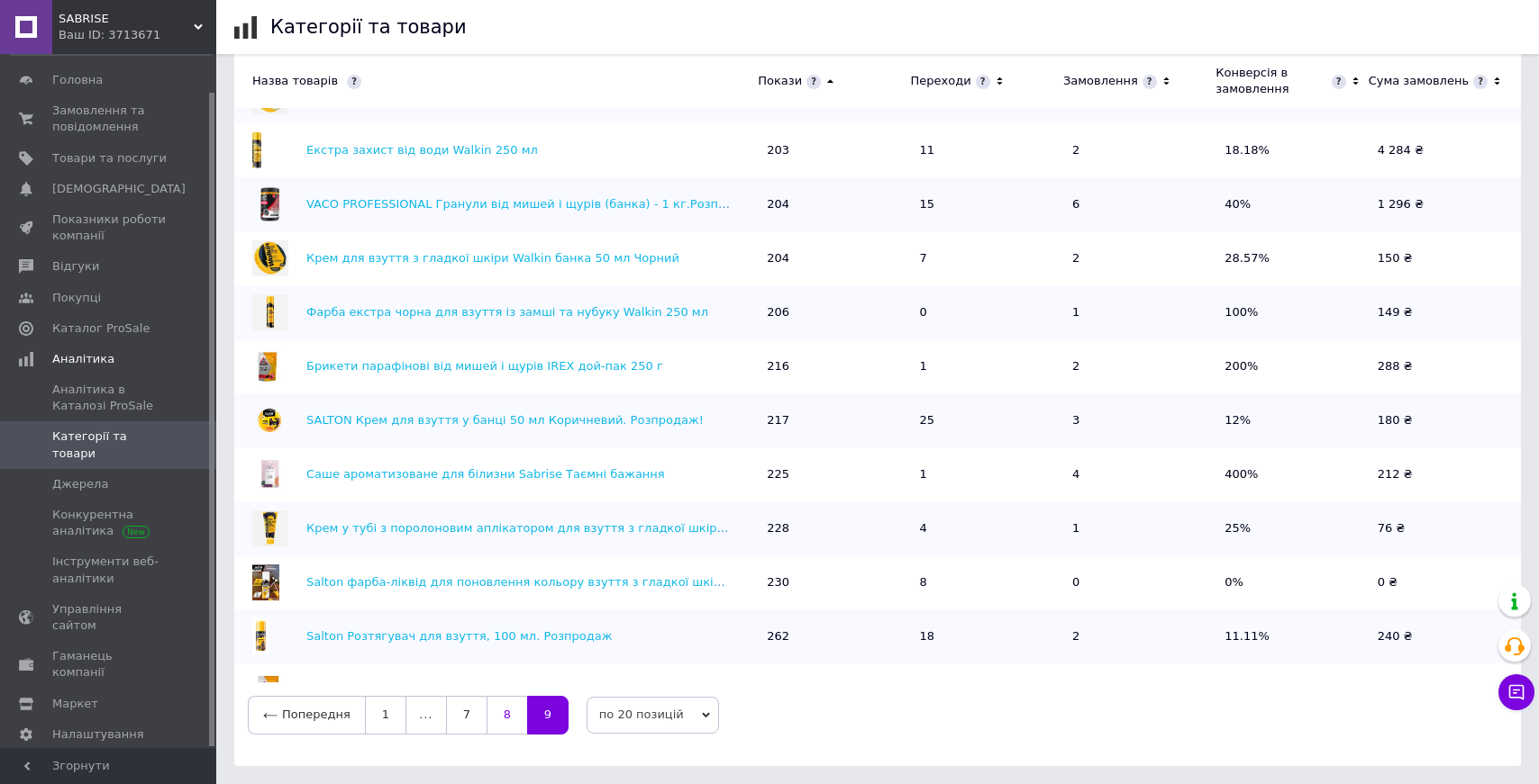
click at [499, 719] on link "8" at bounding box center [507, 715] width 40 height 38
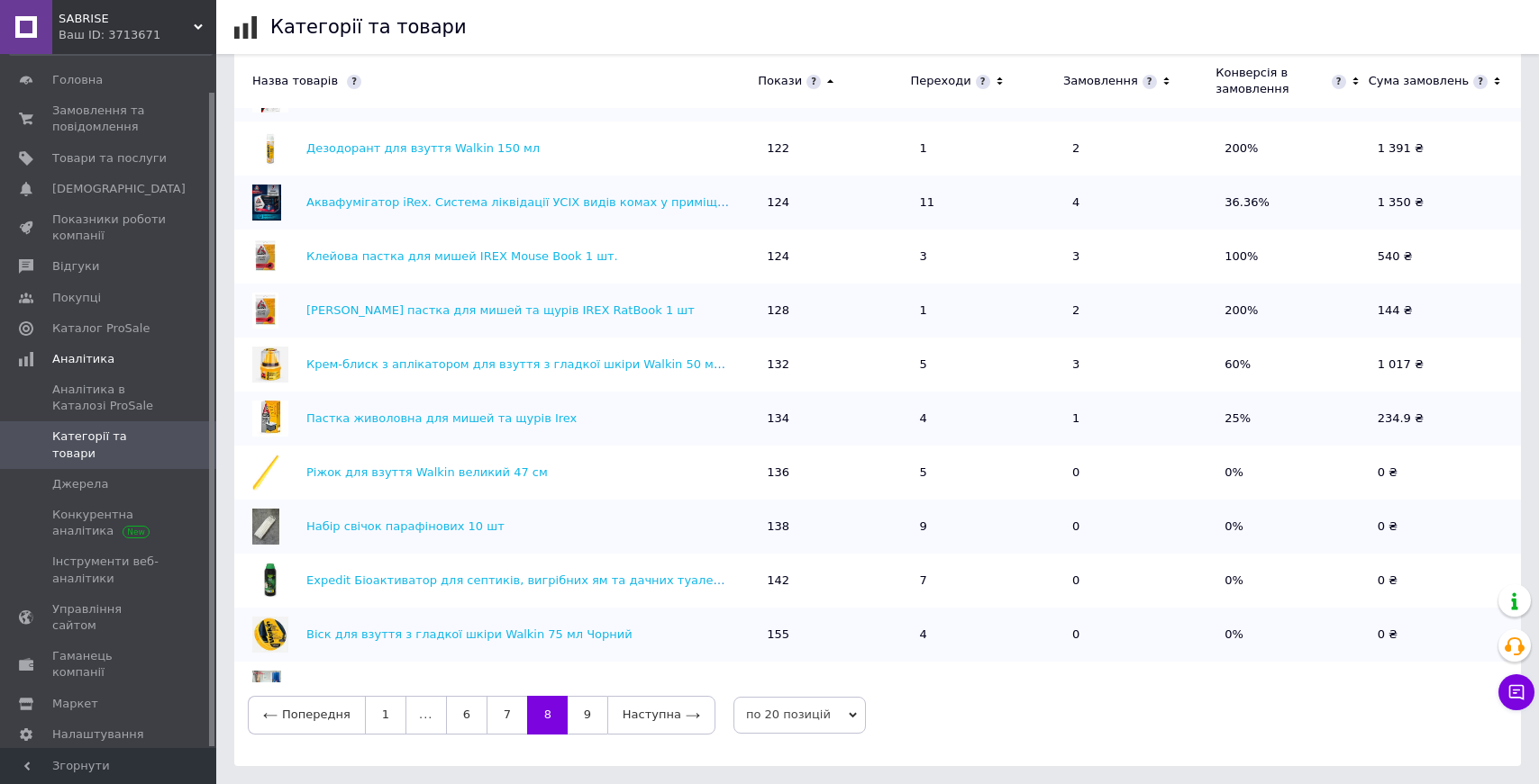
scroll to position [321, 0]
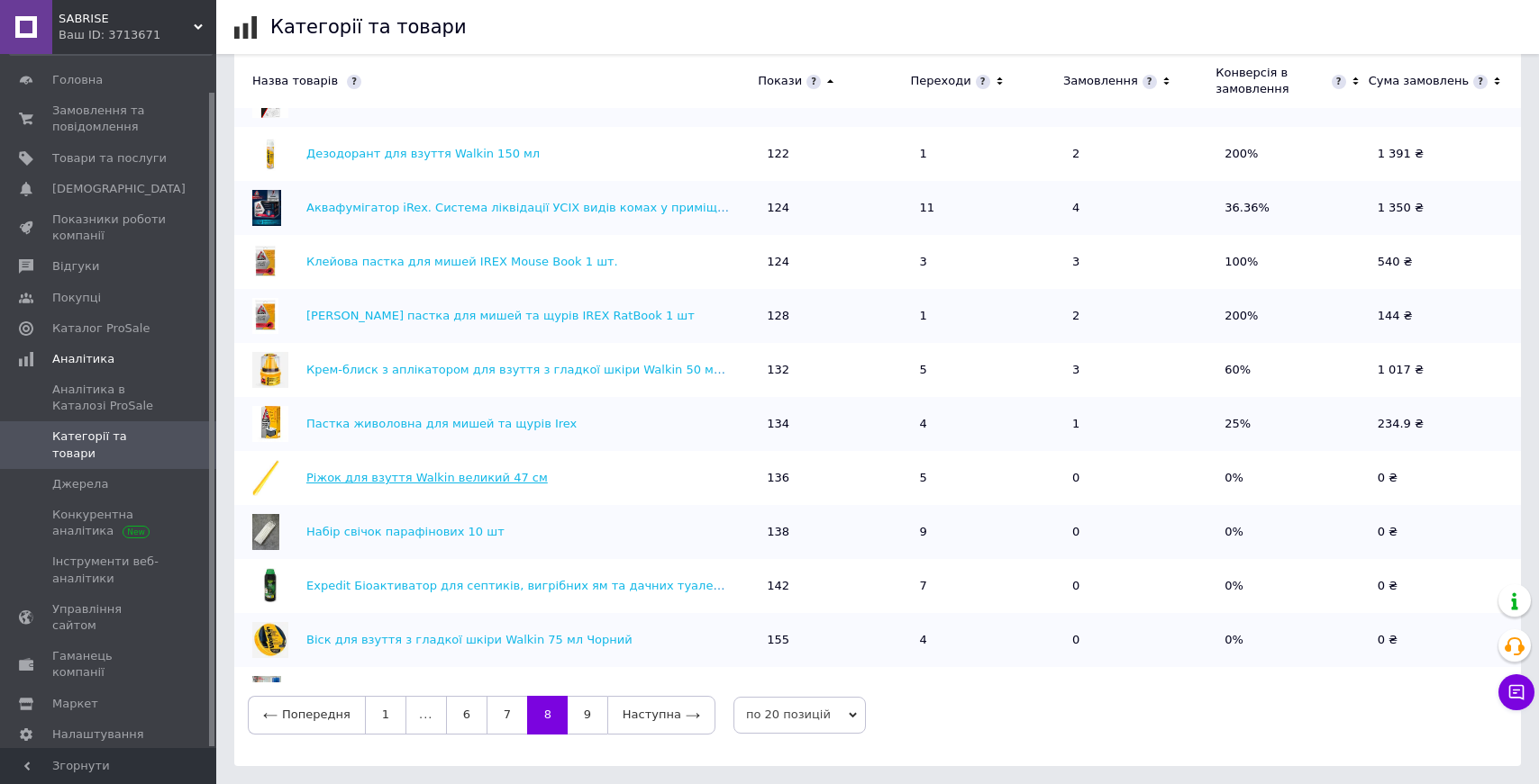
click at [467, 478] on link "Ріжок для взуття Walkin великий 47 см" at bounding box center [427, 478] width 241 height 13
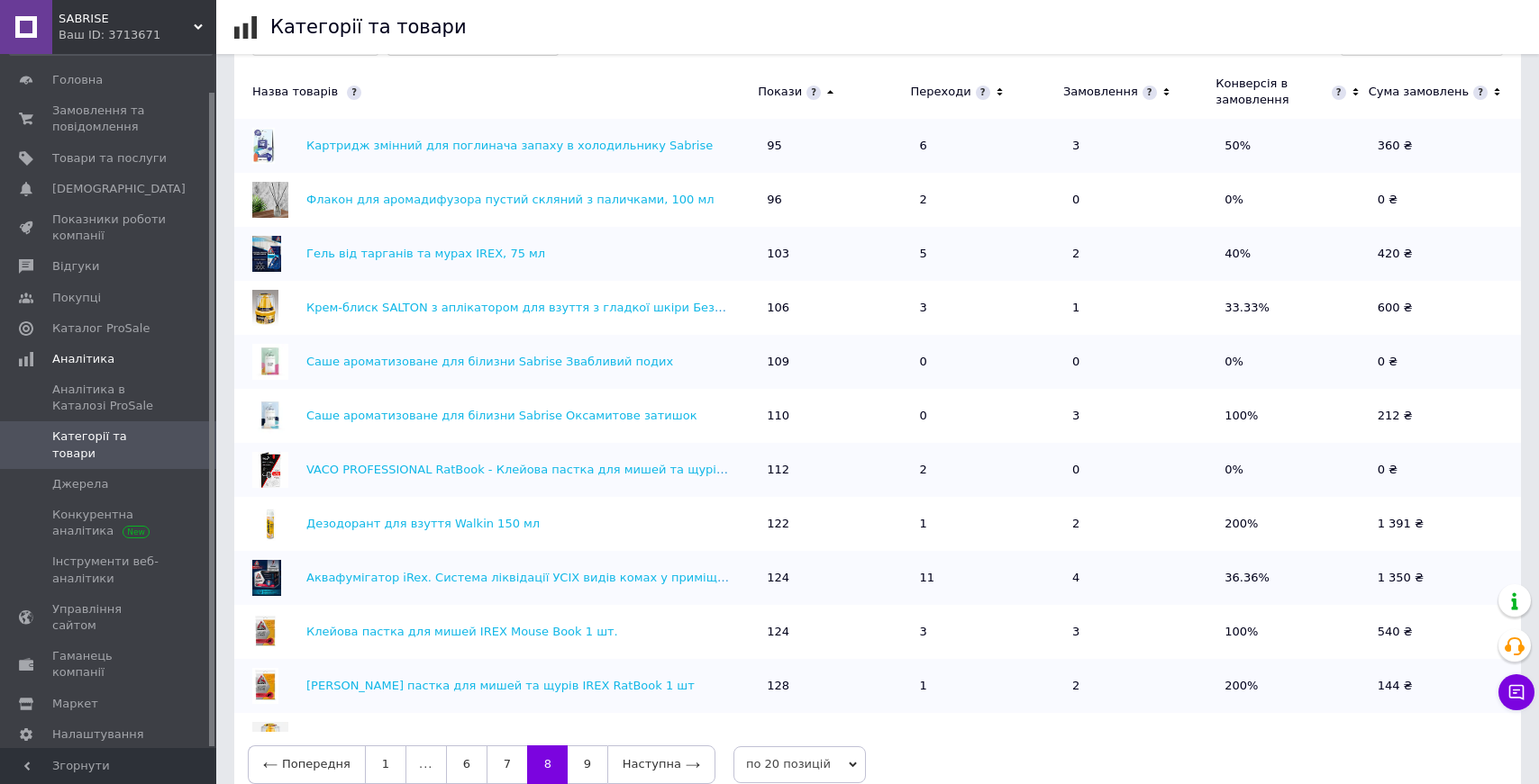
scroll to position [585, 0]
